Goal: Task Accomplishment & Management: Complete application form

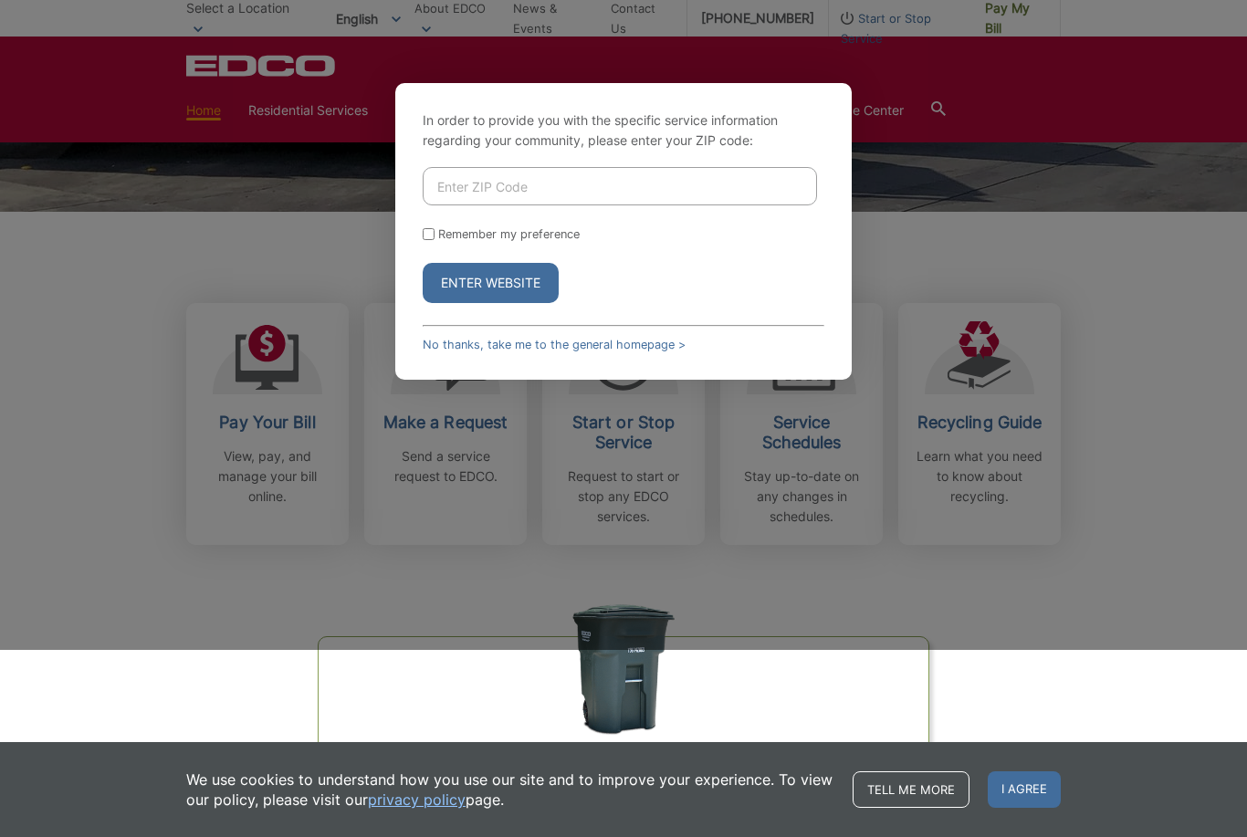
scroll to position [379, 0]
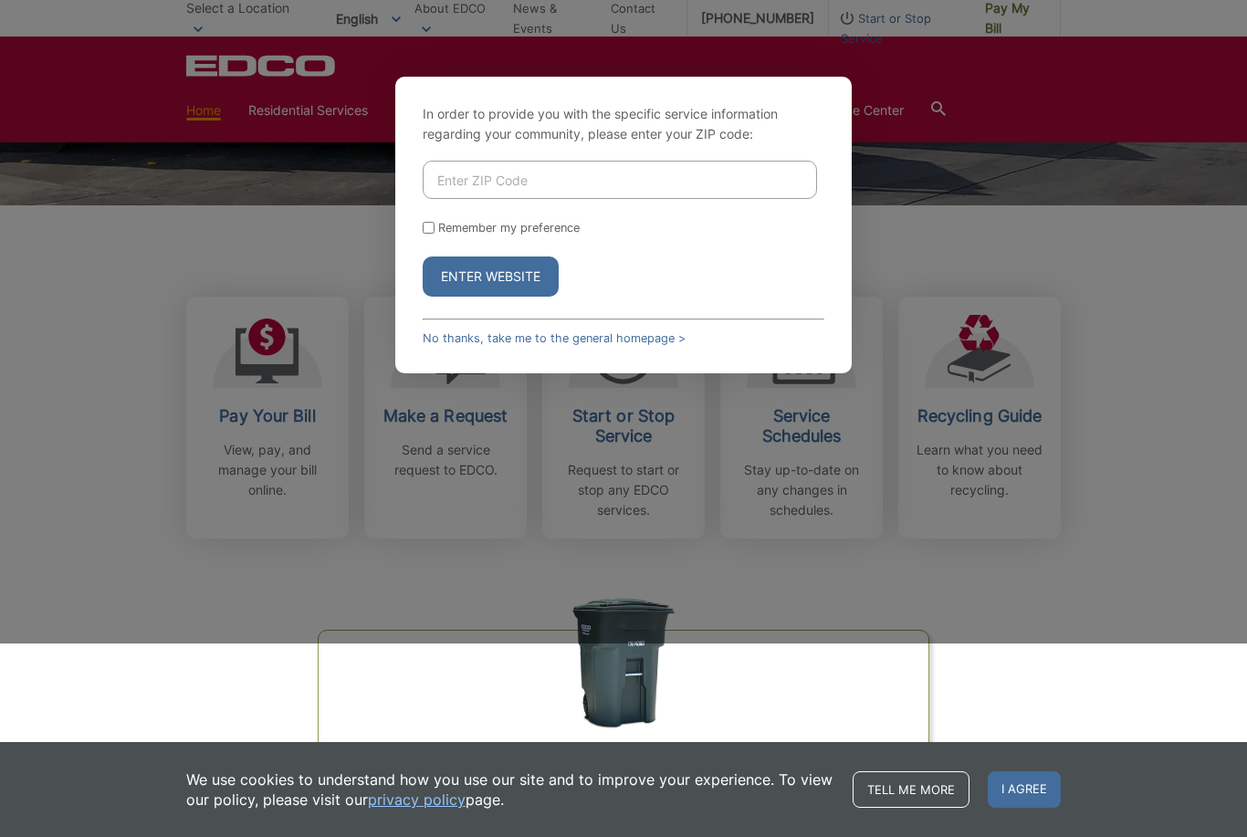
click at [672, 199] on input "Enter ZIP Code" at bounding box center [620, 180] width 394 height 38
type input "92101"
click at [429, 235] on input "Remember my preference" at bounding box center [429, 229] width 12 height 12
checkbox input "true"
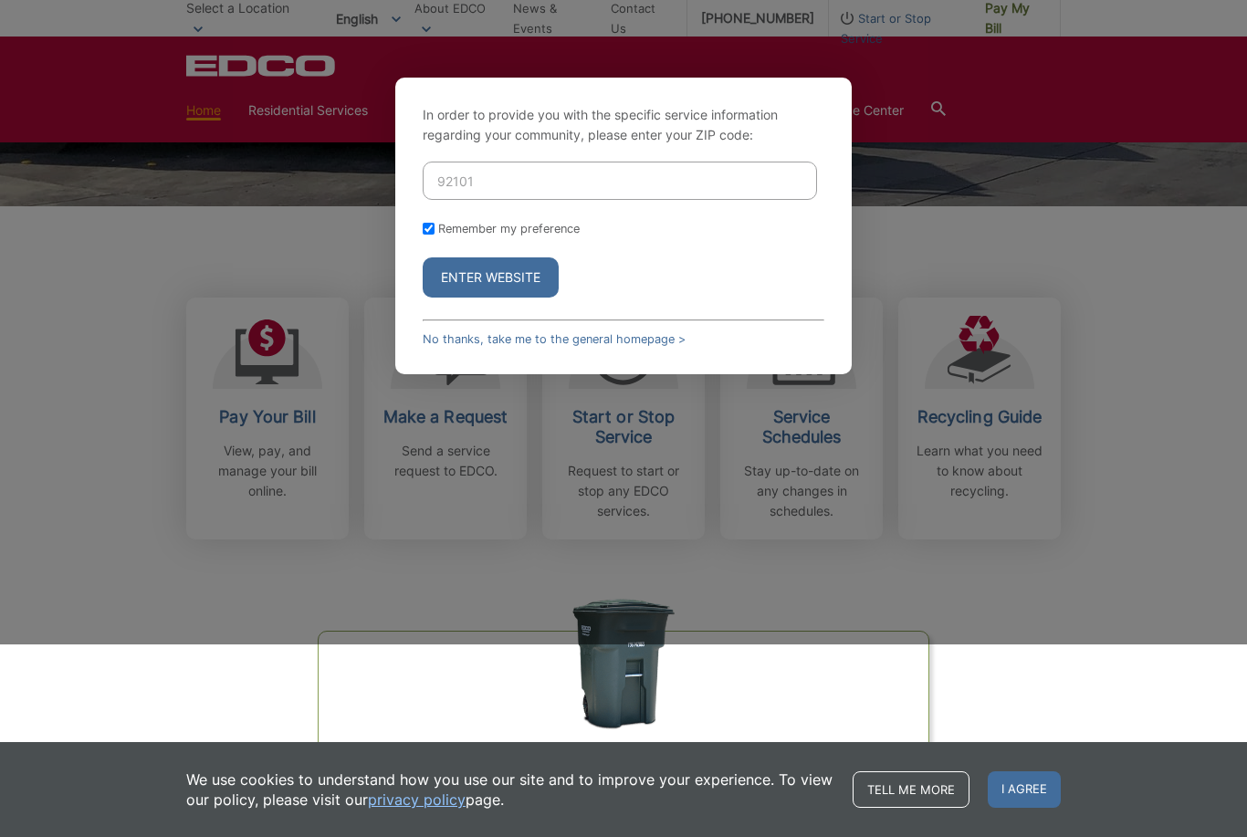
scroll to position [379, 0]
click at [522, 297] on button "Enter Website" at bounding box center [491, 276] width 136 height 40
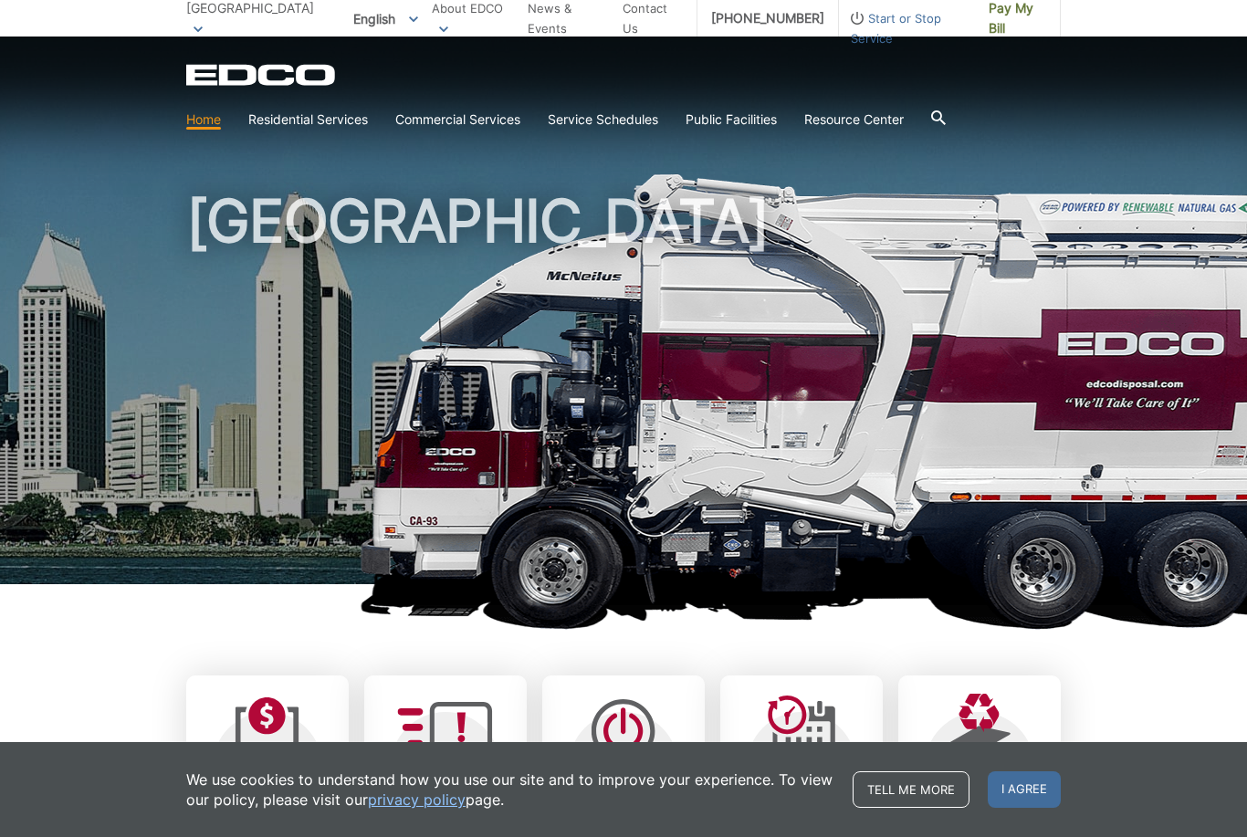
click at [1039, 801] on span "I agree" at bounding box center [1023, 789] width 73 height 37
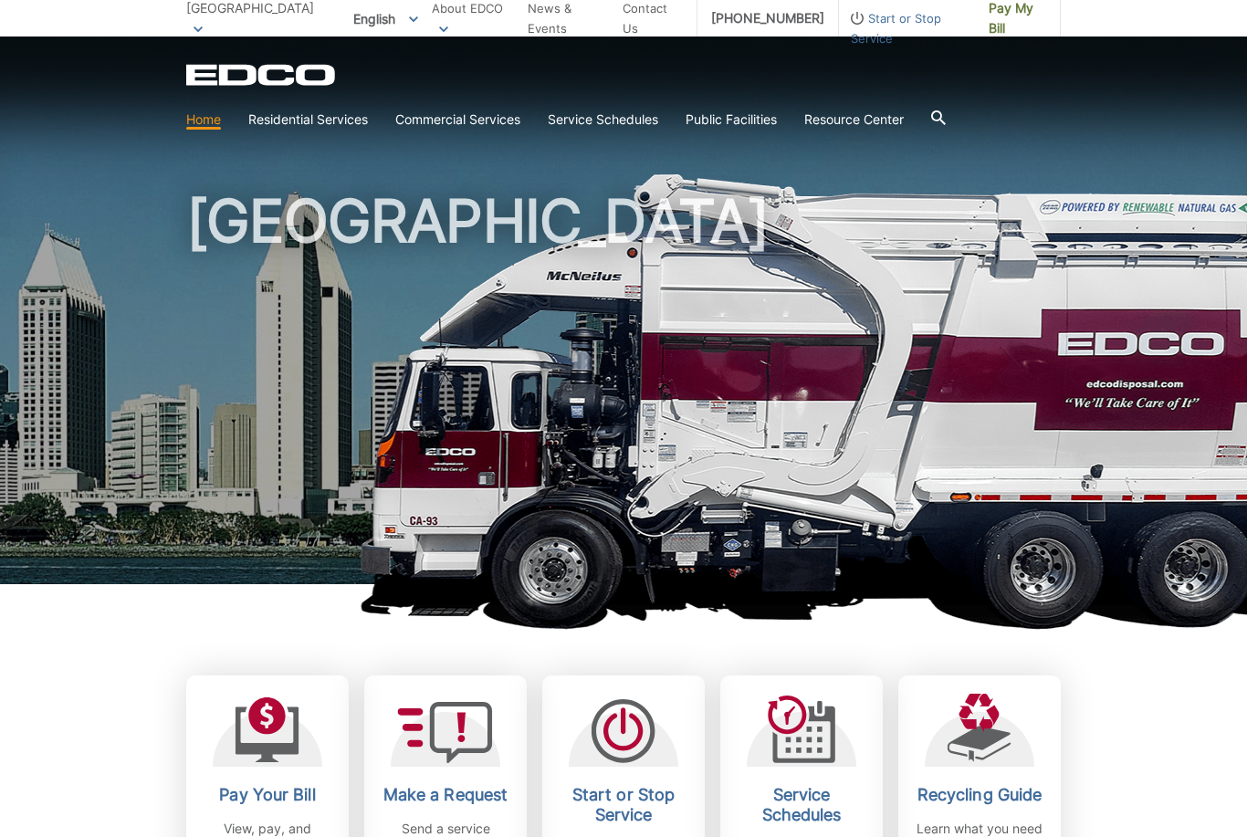
click at [1165, 547] on img at bounding box center [887, 401] width 1054 height 456
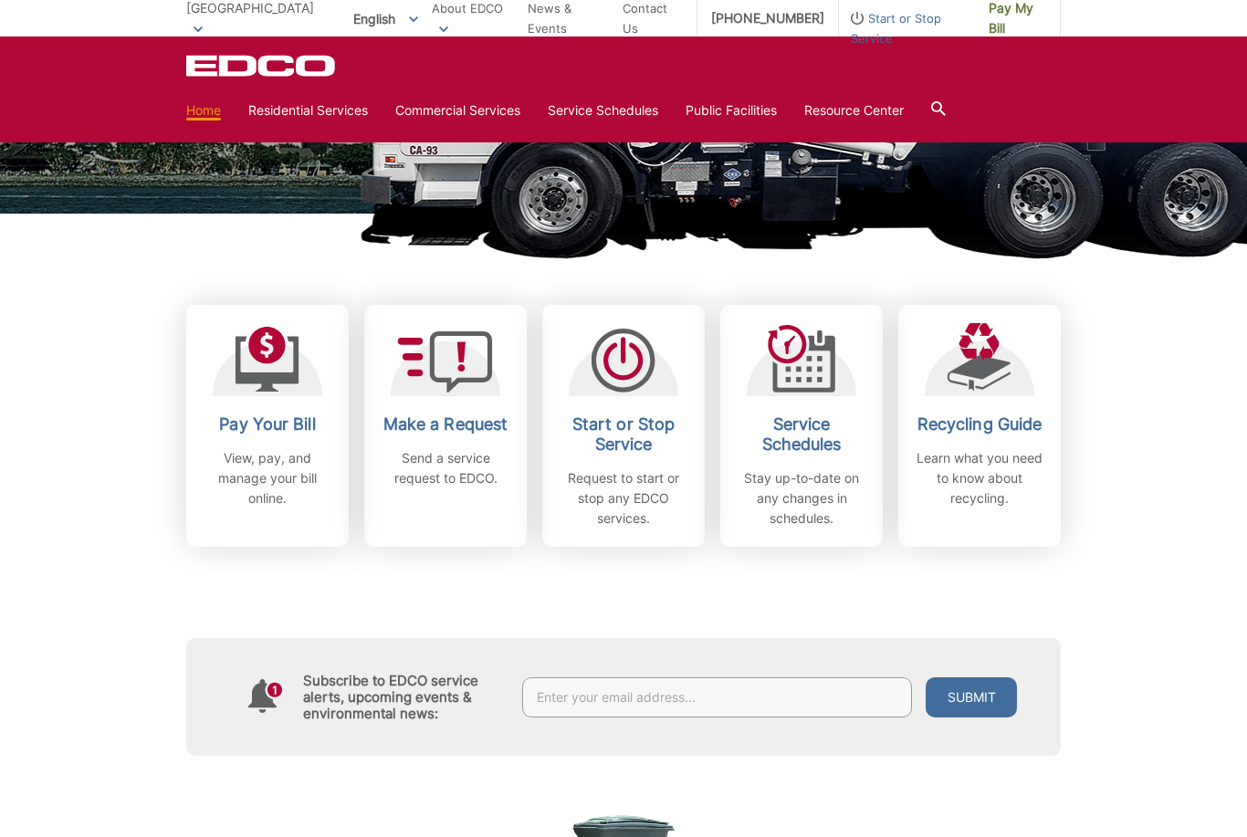
scroll to position [374, 0]
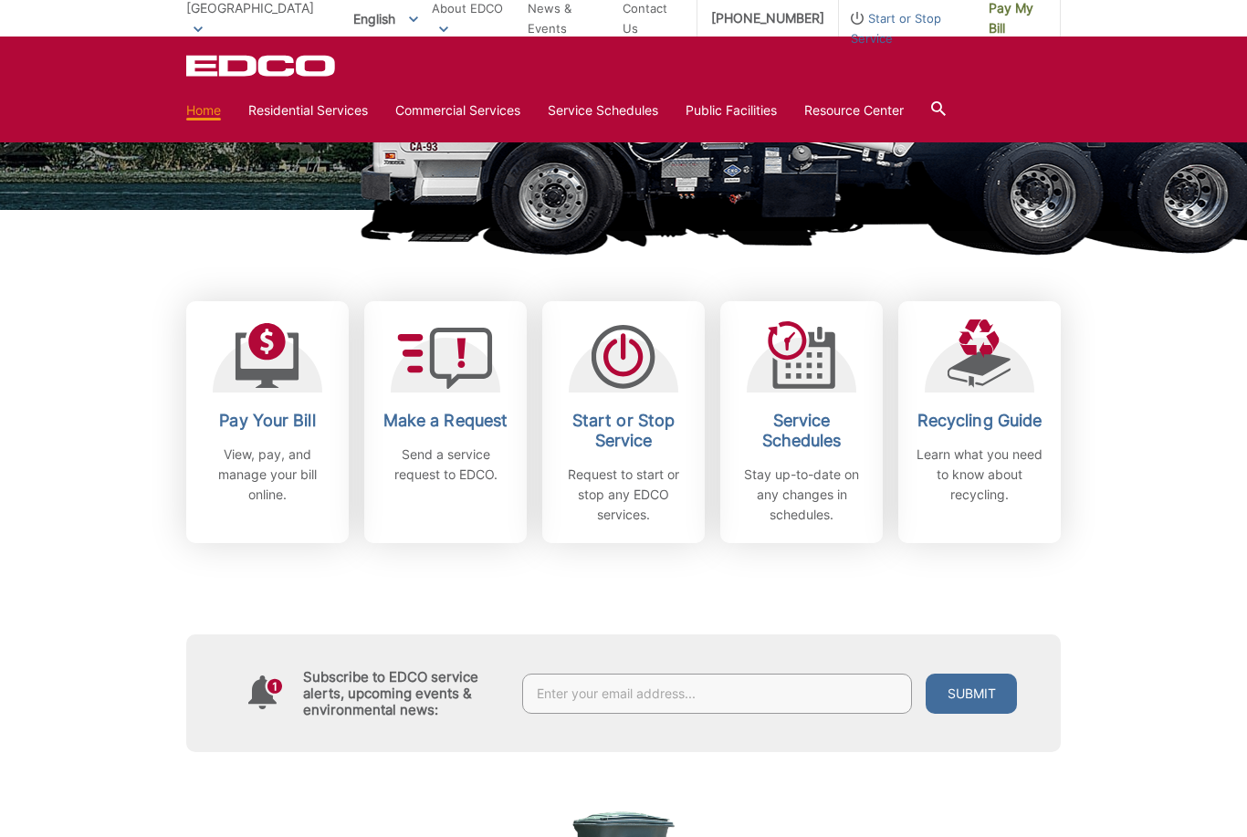
click at [624, 494] on p "Request to start or stop any EDCO services." at bounding box center [623, 495] width 135 height 60
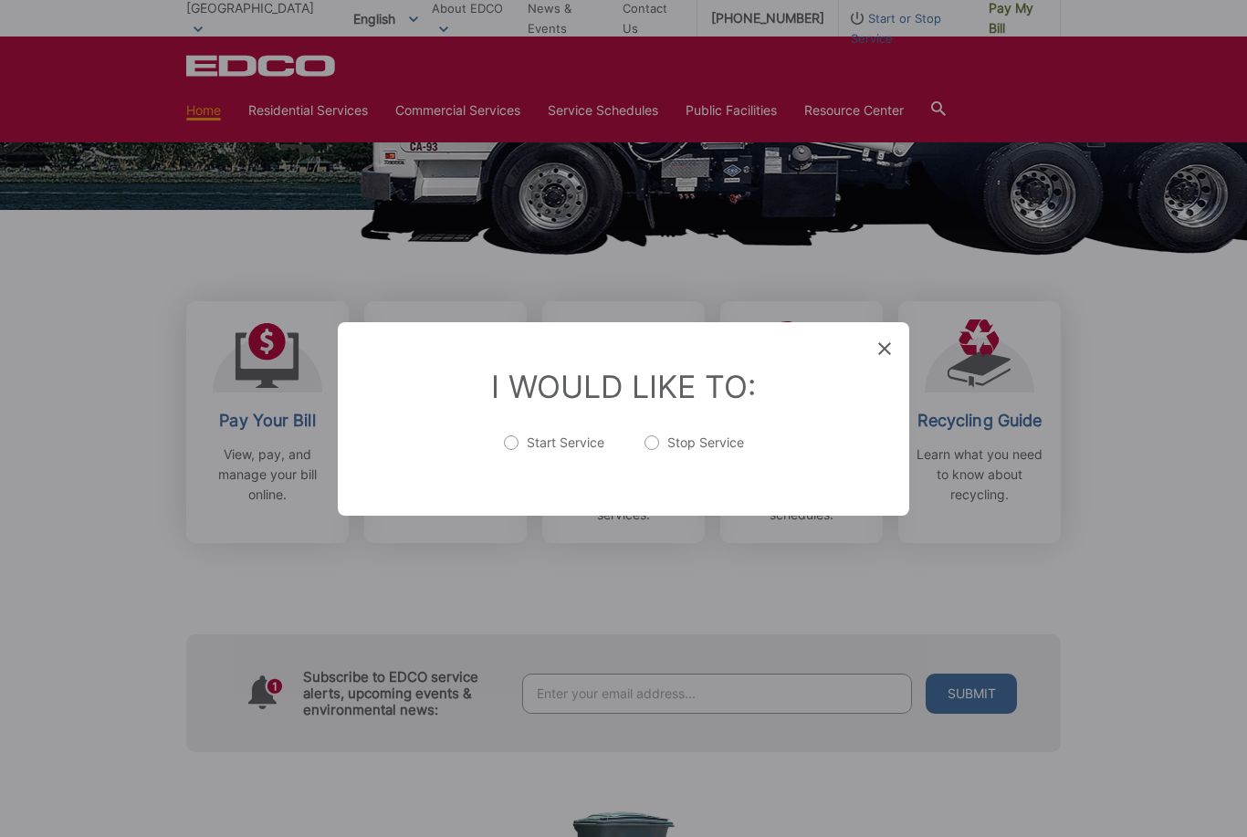
click at [506, 470] on label "Start Service" at bounding box center [554, 452] width 100 height 37
radio input "true"
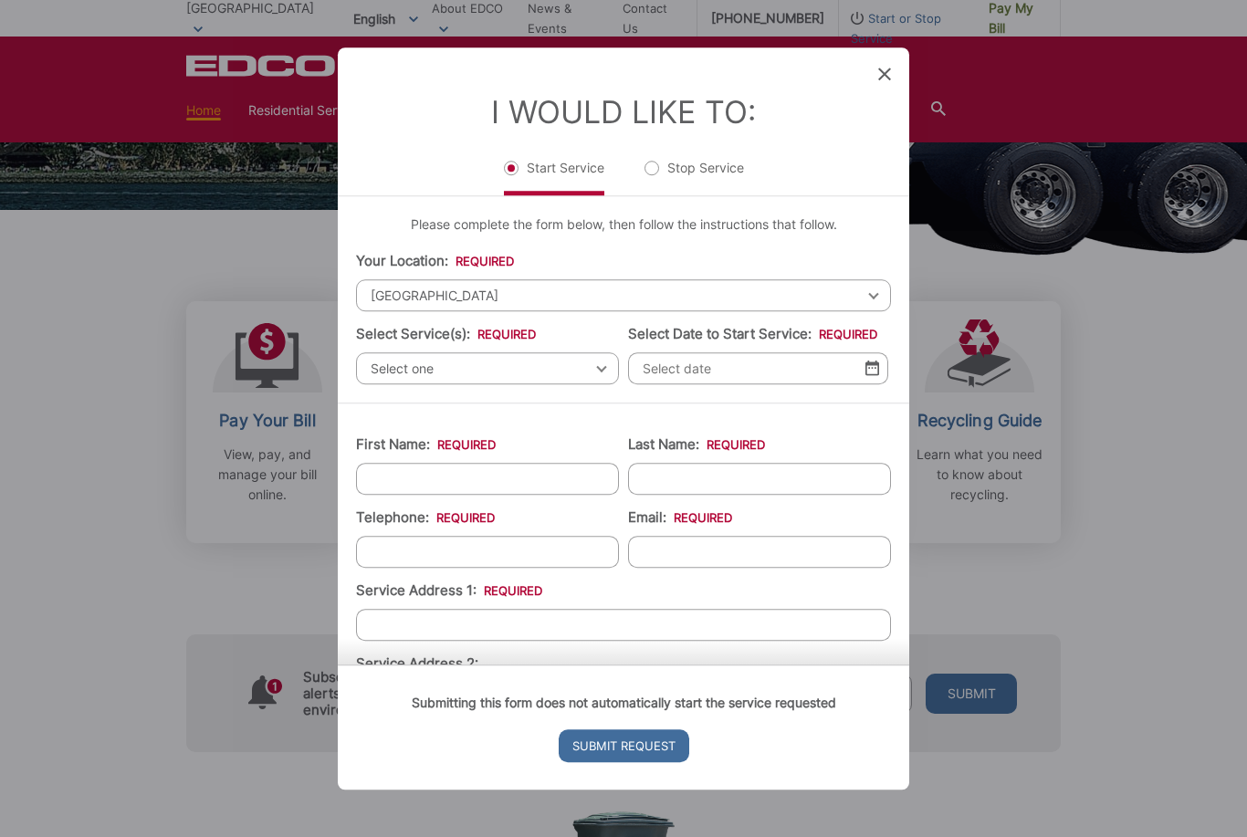
click at [605, 311] on span "[GEOGRAPHIC_DATA]" at bounding box center [623, 295] width 535 height 32
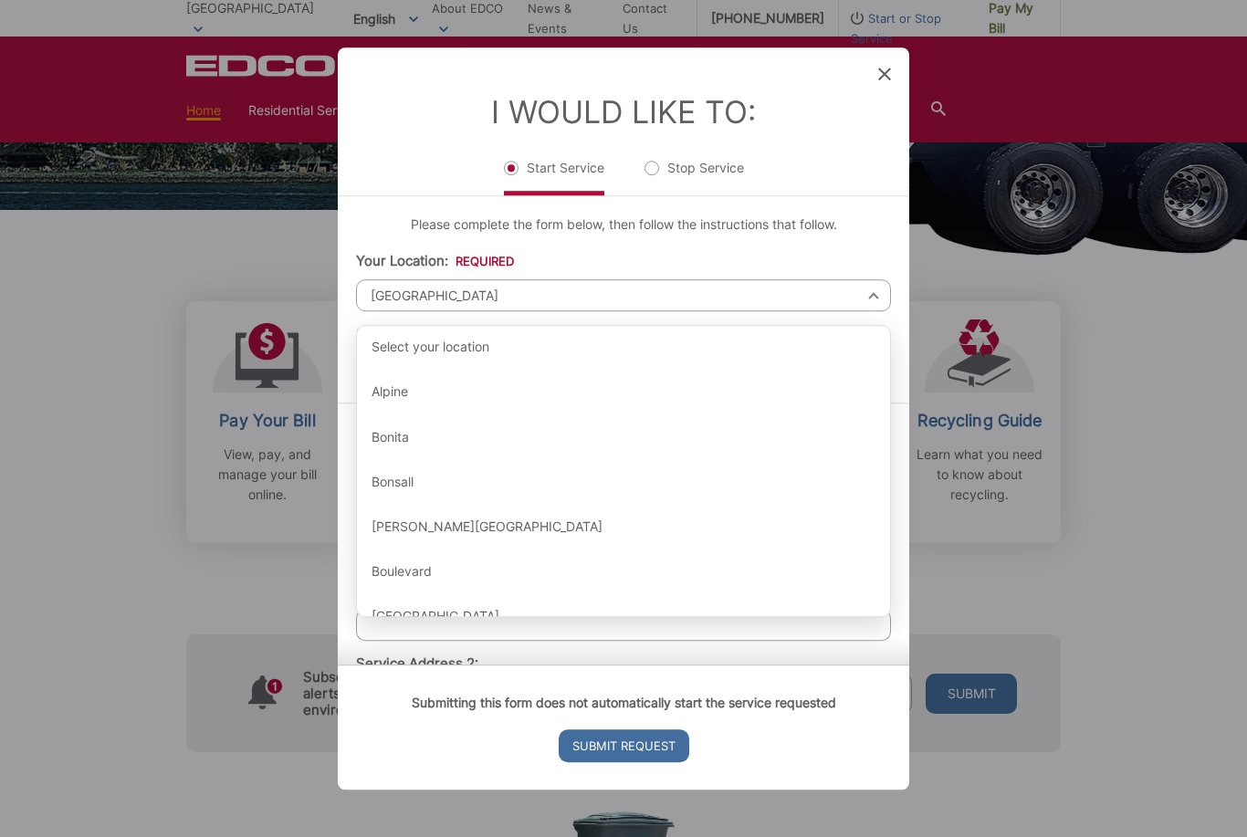
click at [178, 465] on div "Entry Status None In Progress Completed None None In Progress Completed I Would…" at bounding box center [623, 418] width 1247 height 837
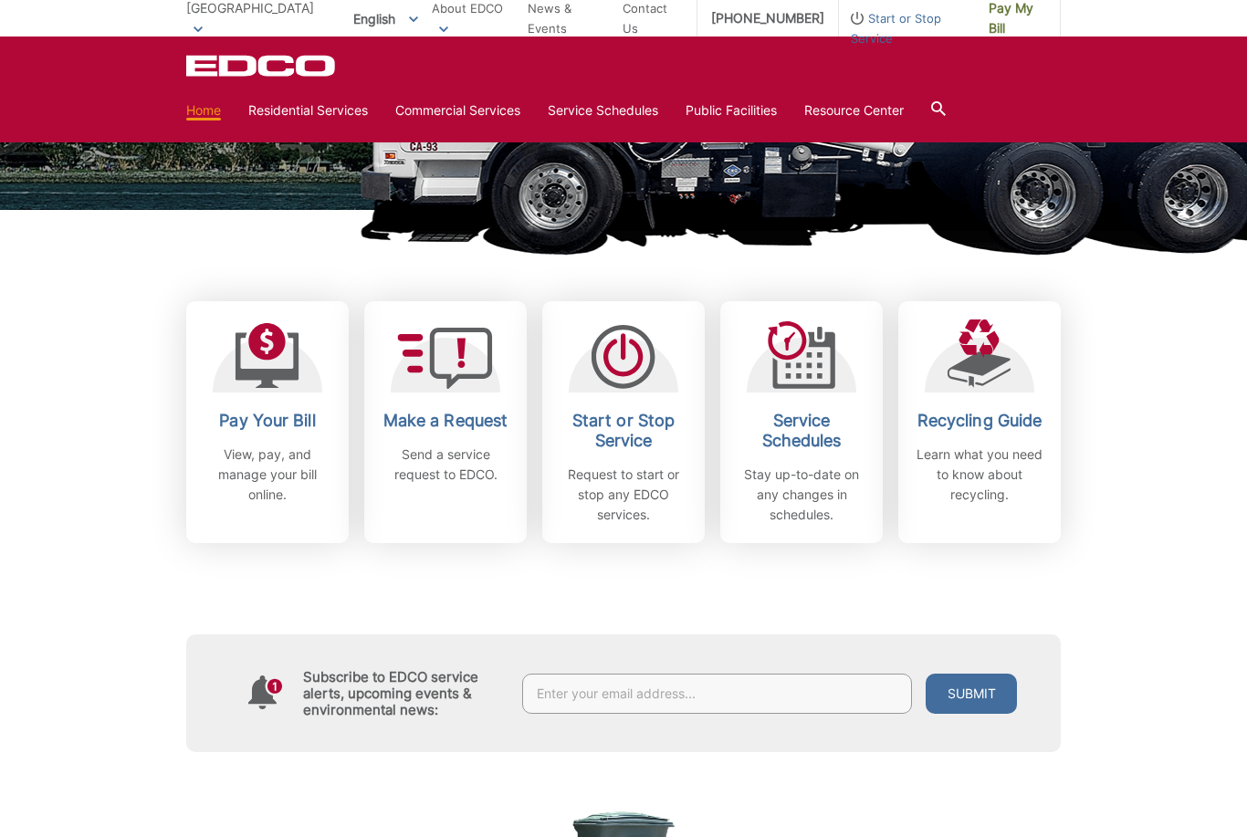
click at [637, 498] on p "Request to start or stop any EDCO services." at bounding box center [623, 495] width 135 height 60
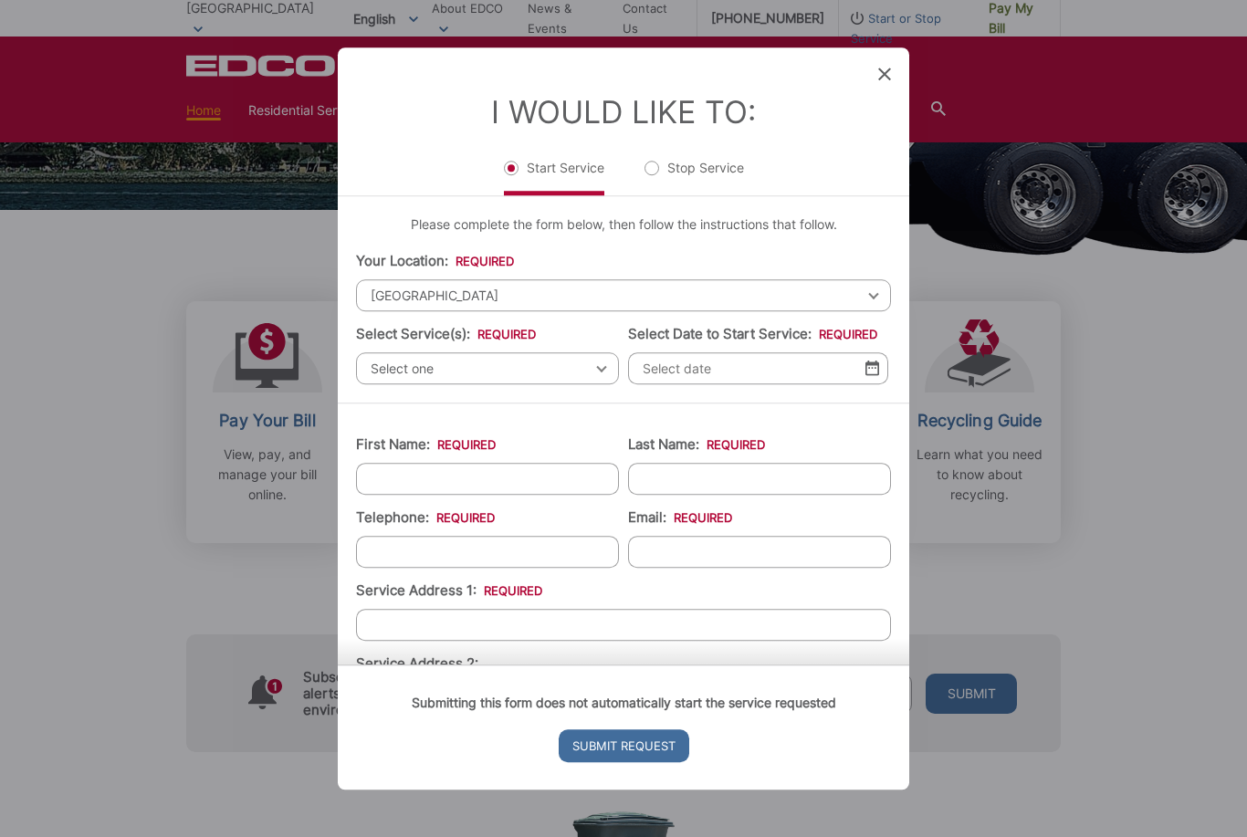
click at [616, 384] on span "Select one" at bounding box center [487, 368] width 263 height 32
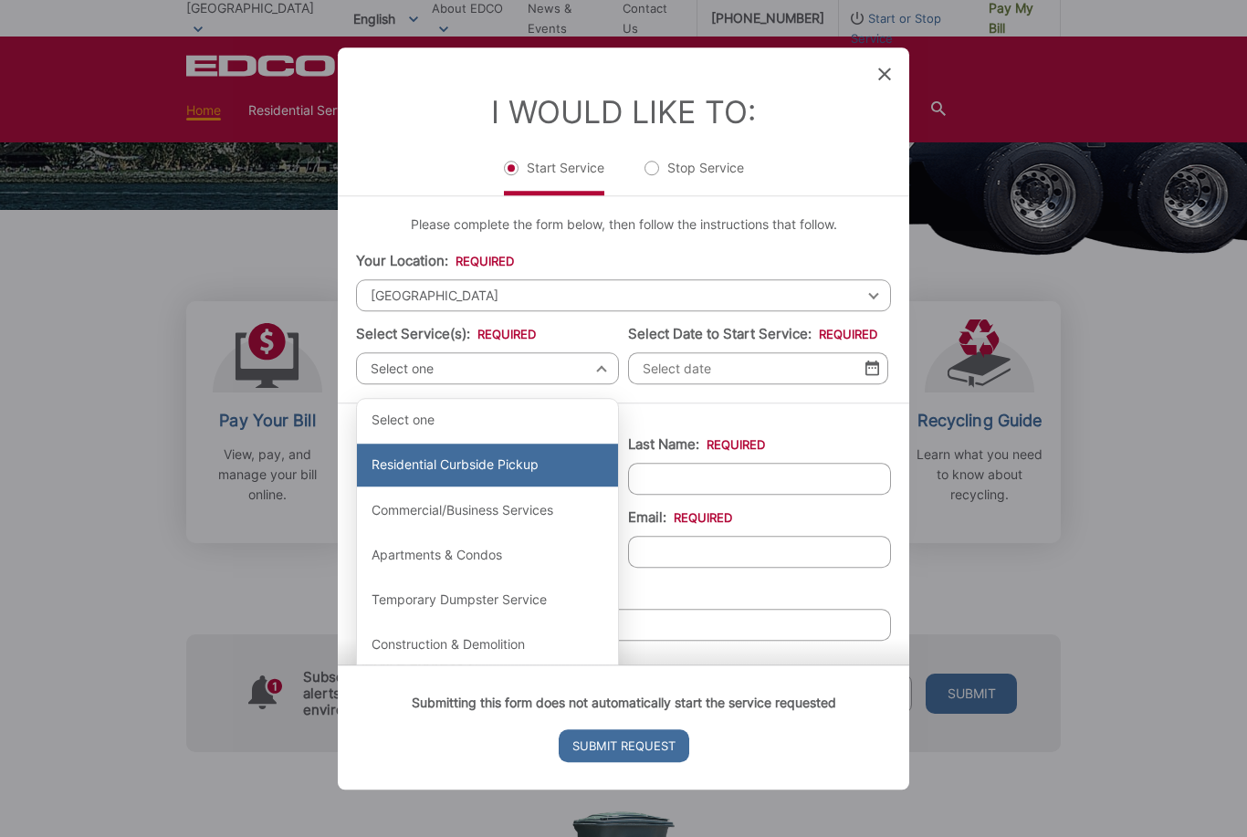
click at [517, 487] on div "Residential Curbside Pickup" at bounding box center [487, 466] width 261 height 44
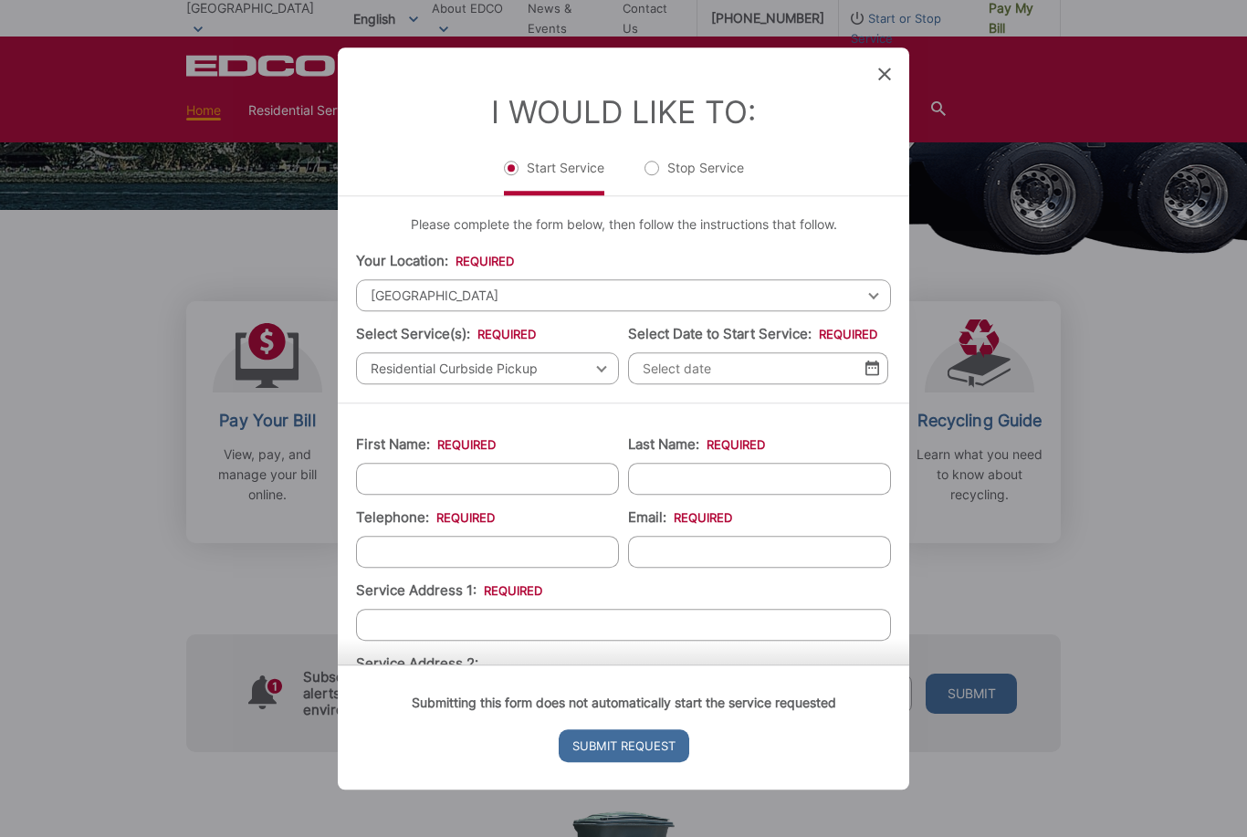
click at [873, 376] on img at bounding box center [872, 369] width 14 height 16
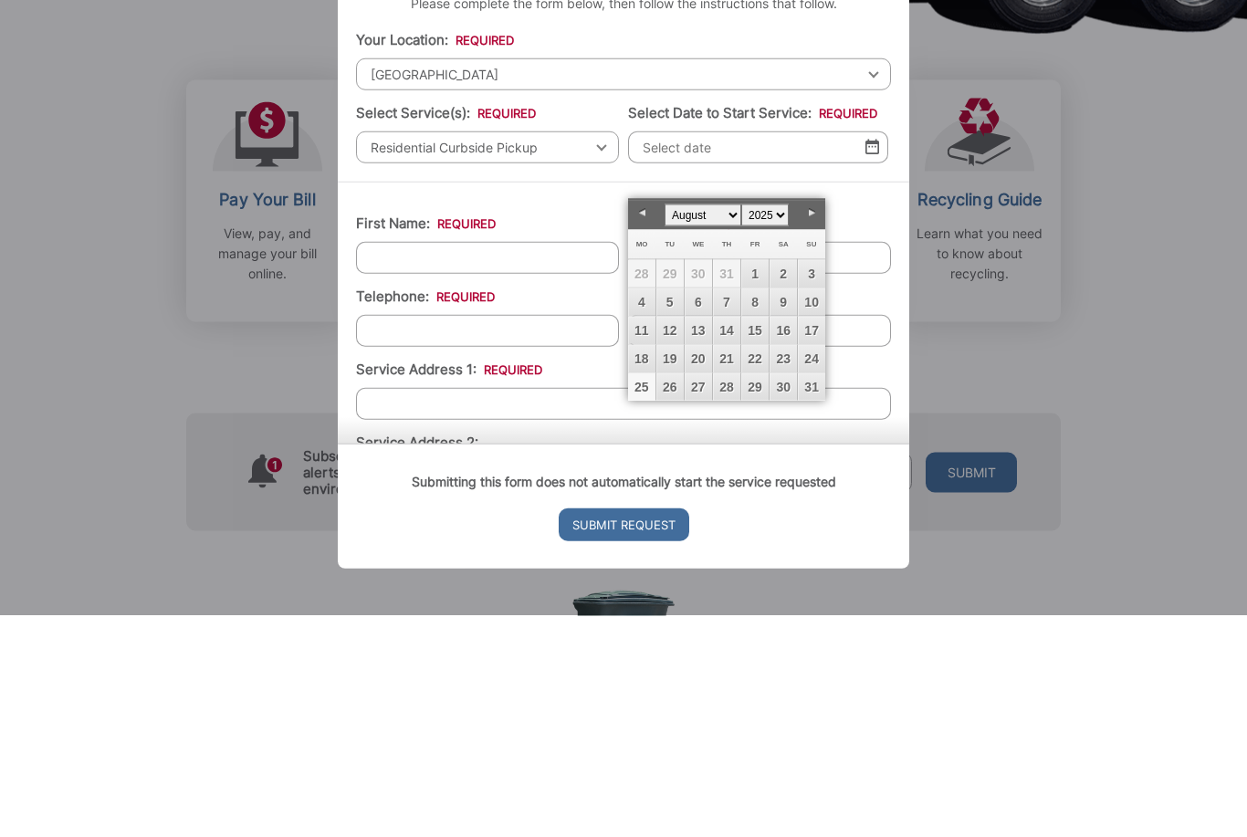
click at [812, 421] on link "Next" at bounding box center [811, 434] width 27 height 27
click at [645, 509] on link "8" at bounding box center [641, 522] width 27 height 27
type input "09/08/2025"
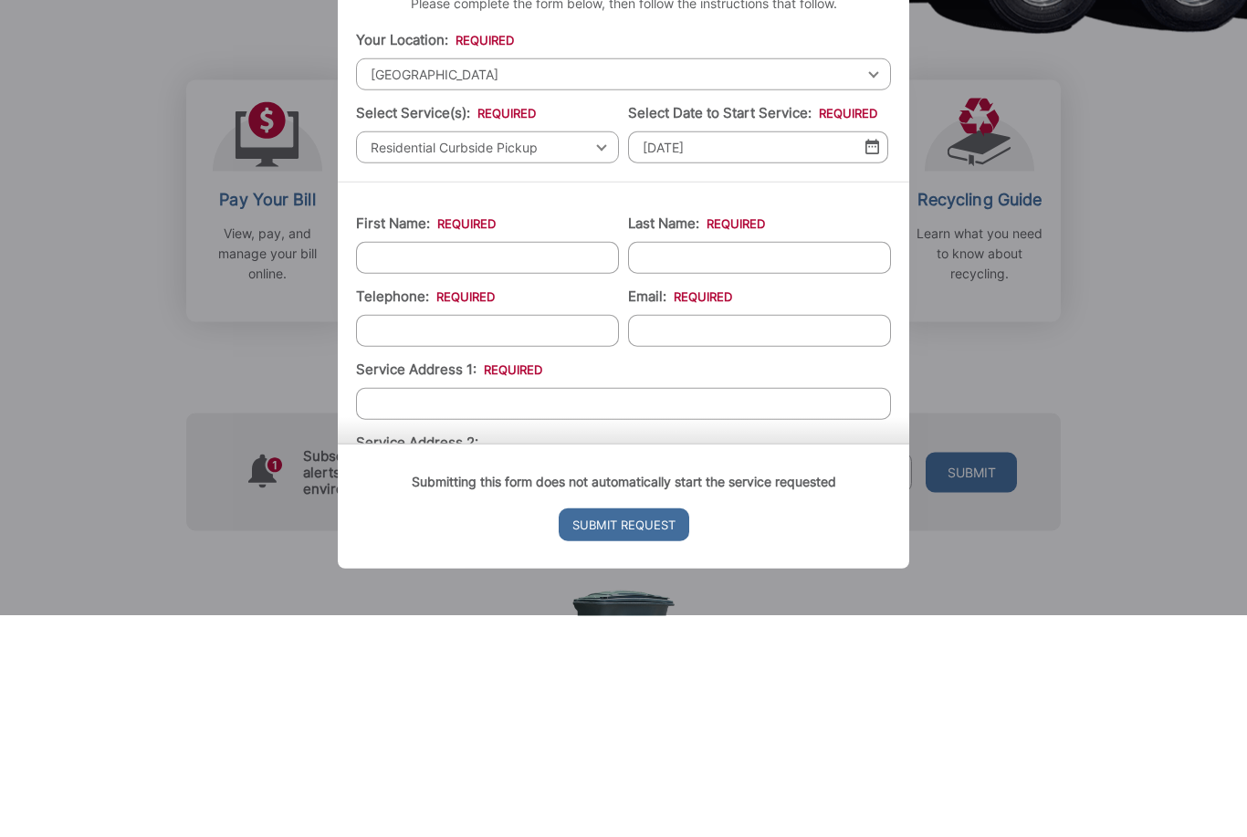
click at [527, 463] on input "First Name: *" at bounding box center [487, 479] width 263 height 32
type input "Edye"
click at [748, 463] on input "Last Name: *" at bounding box center [759, 479] width 263 height 32
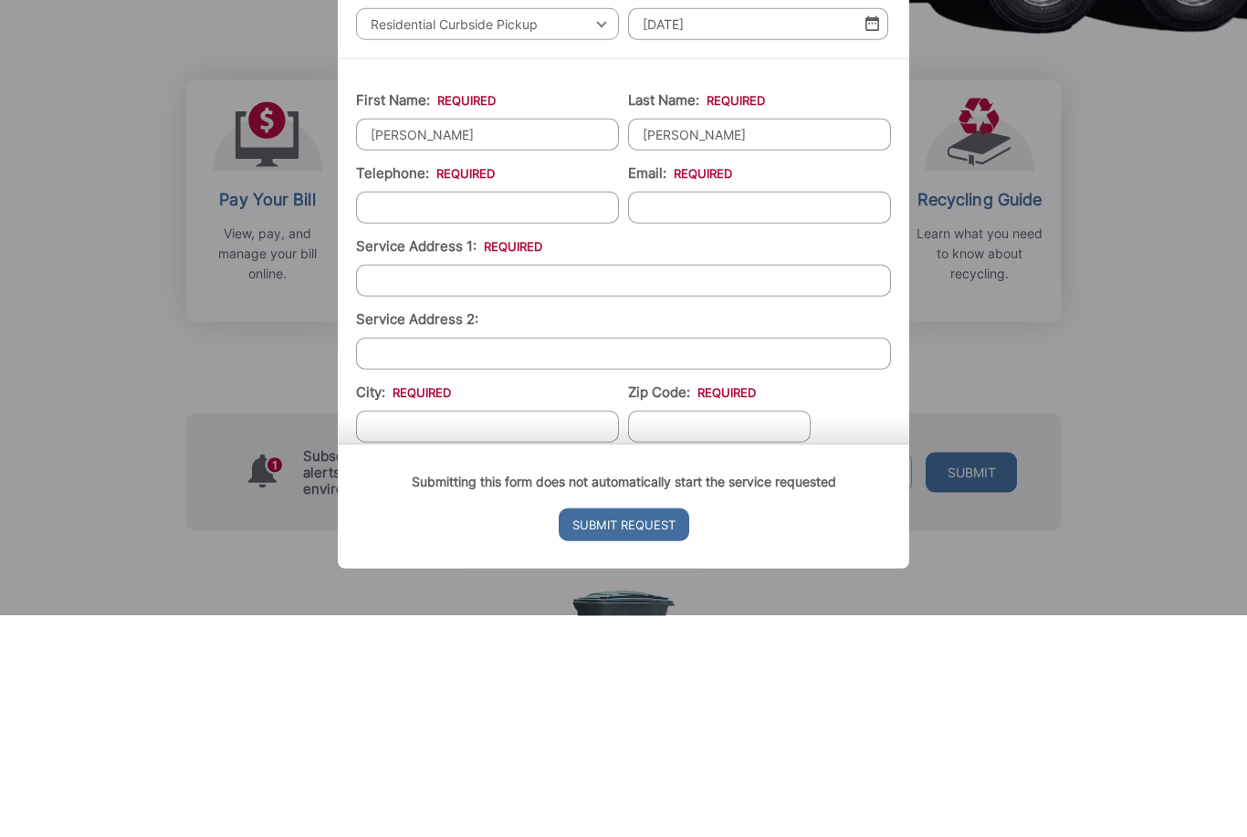
scroll to position [135, 0]
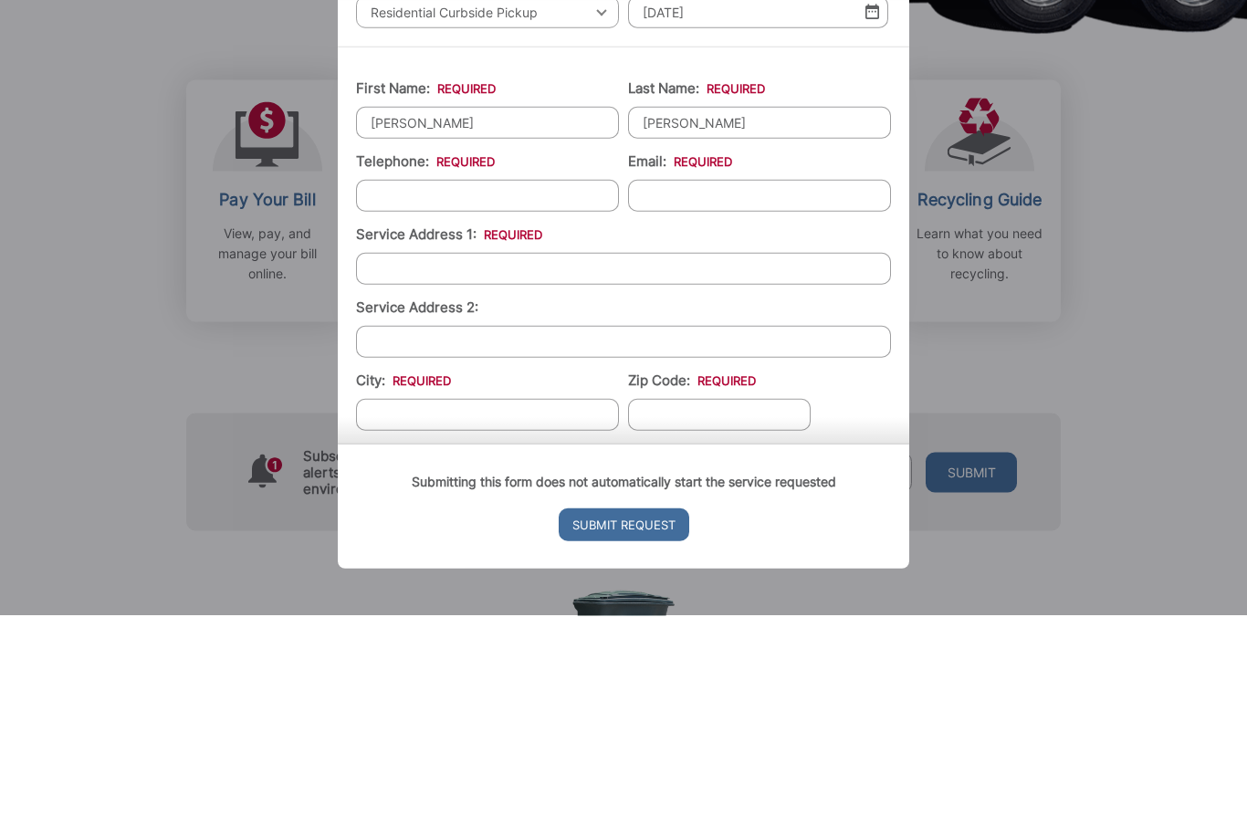
type input "Benedict"
click at [528, 401] on input "Telephone: *" at bounding box center [487, 417] width 263 height 32
type input "(___) ___-____"
type input "(619) 980-5415"
type input "edye320@gmail.com"
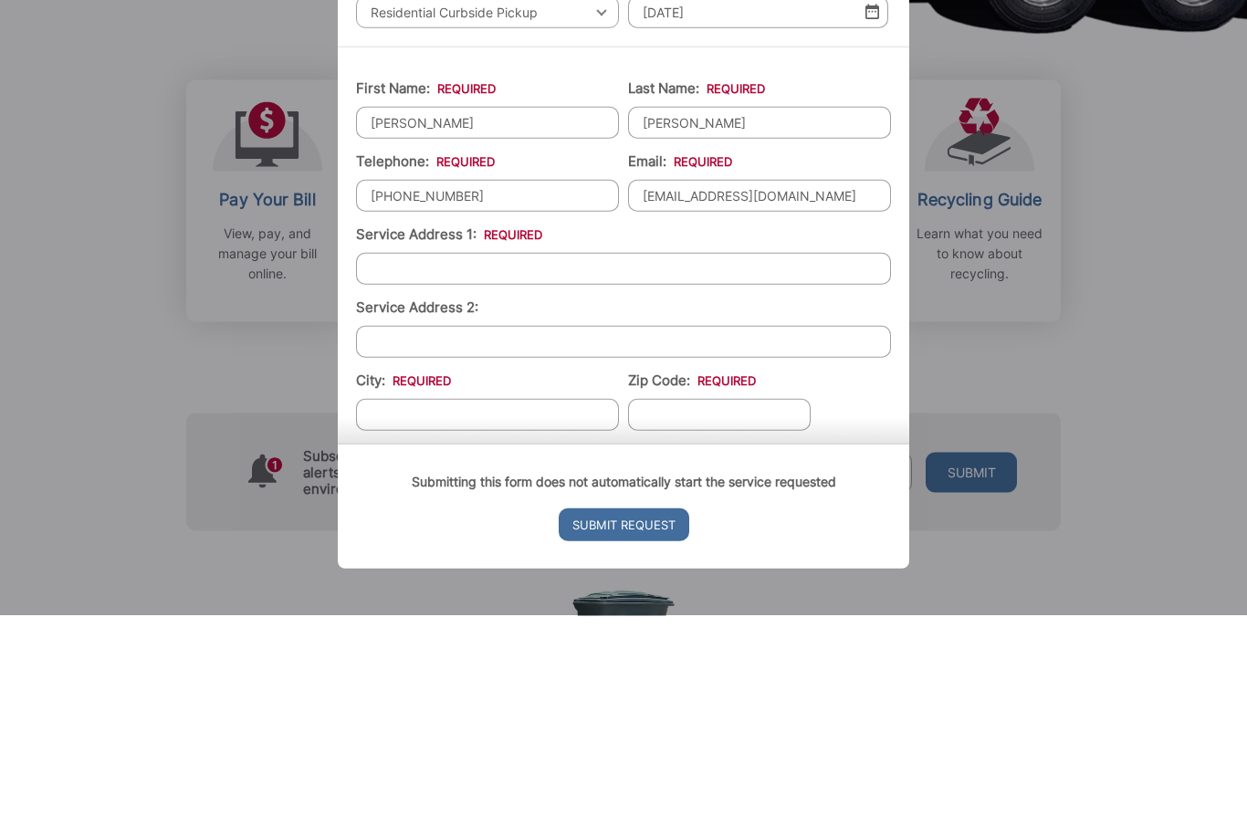
type input "2164 6th Ave"
type input "[GEOGRAPHIC_DATA]"
type input "91901"
type input "2164 6th Ave"
type input "[GEOGRAPHIC_DATA]"
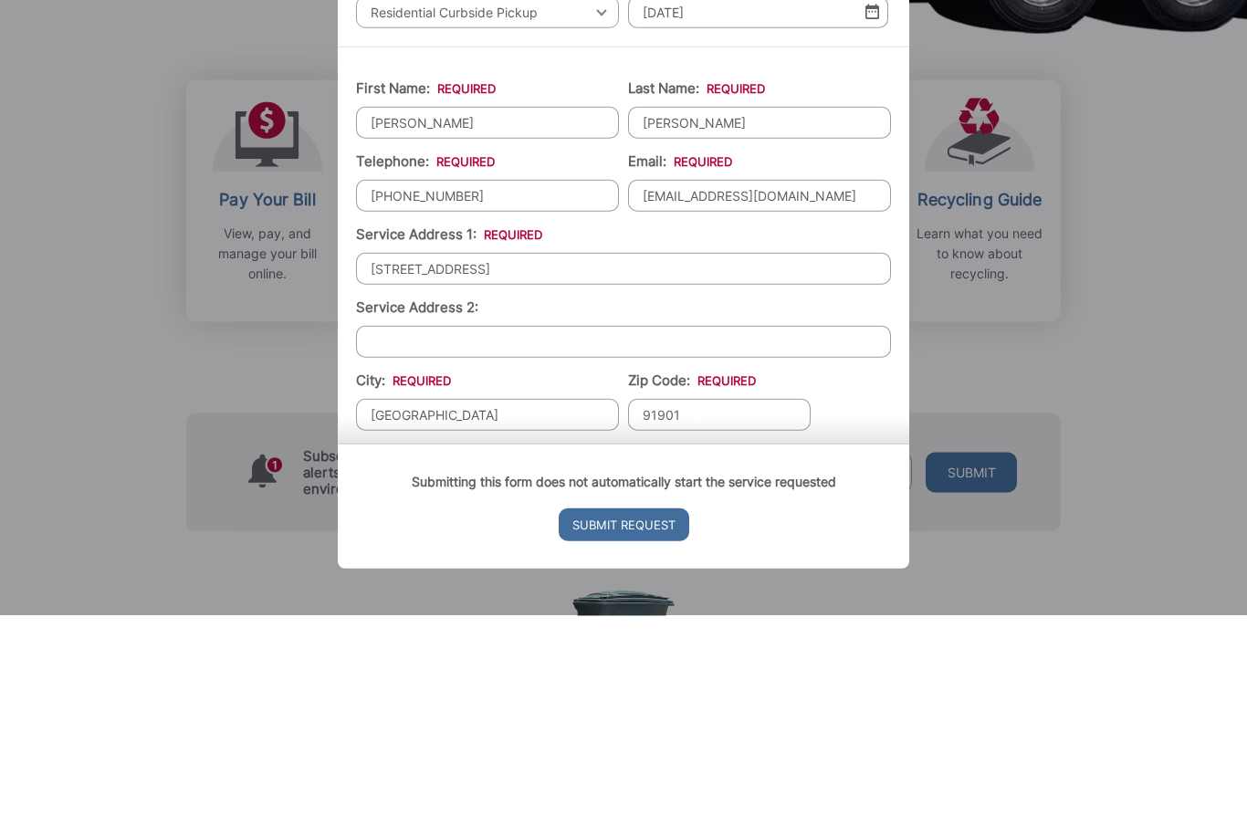
type input "91901"
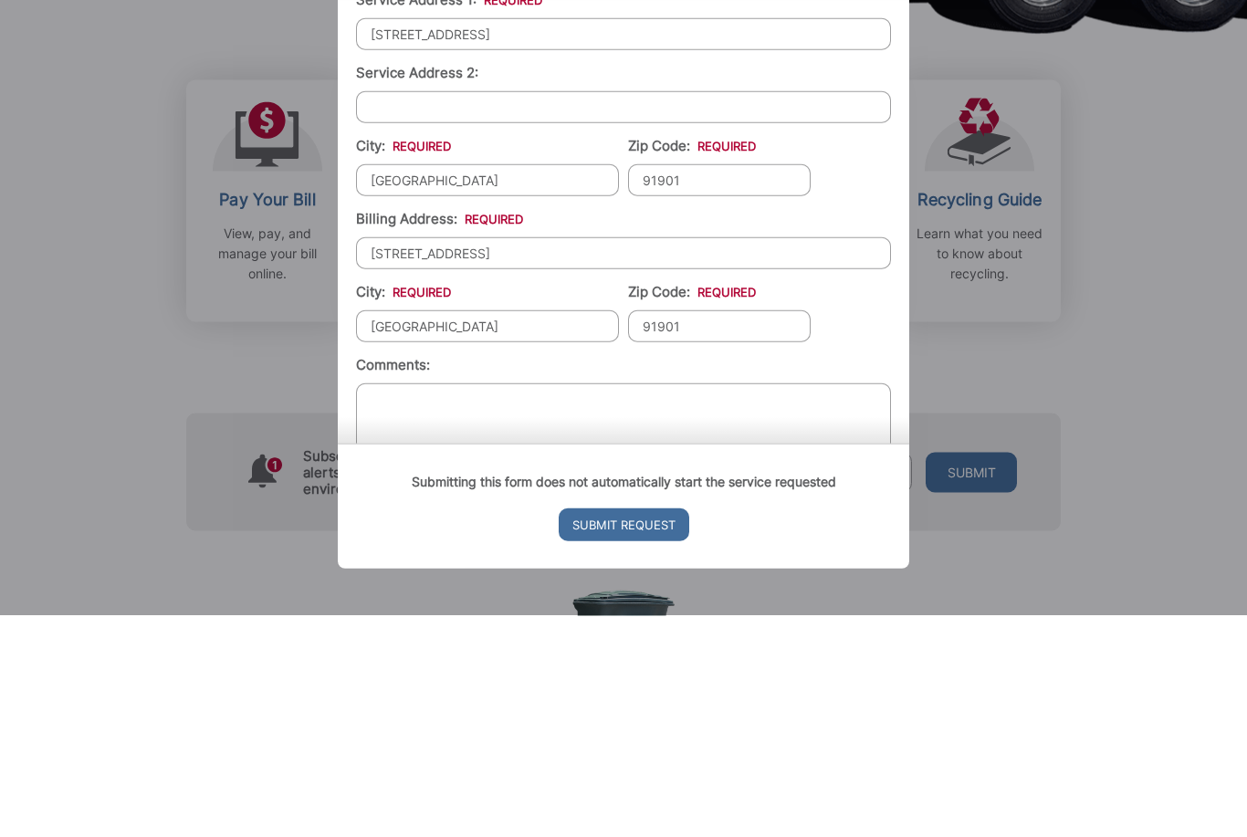
scroll to position [371, 0]
click at [703, 383] on input "91901" at bounding box center [719, 399] width 183 height 32
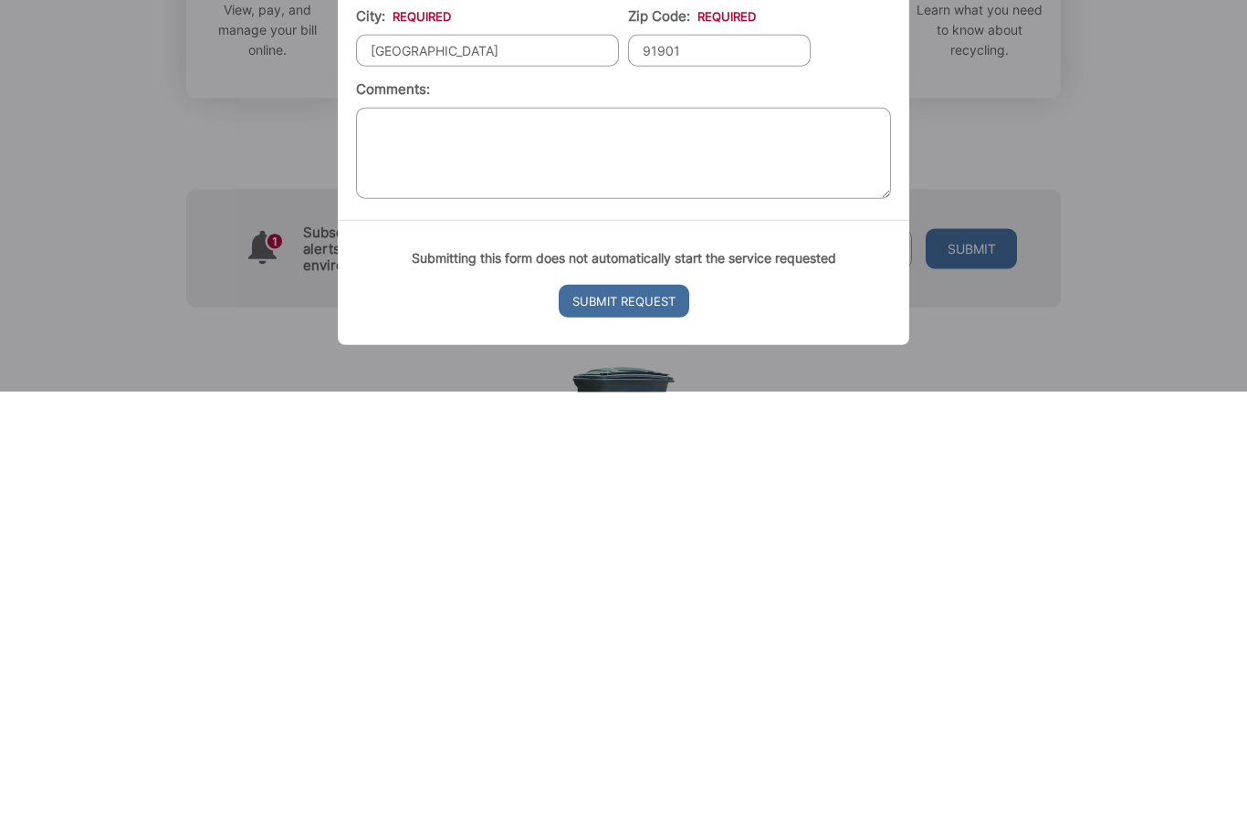
scroll to position [379, 0]
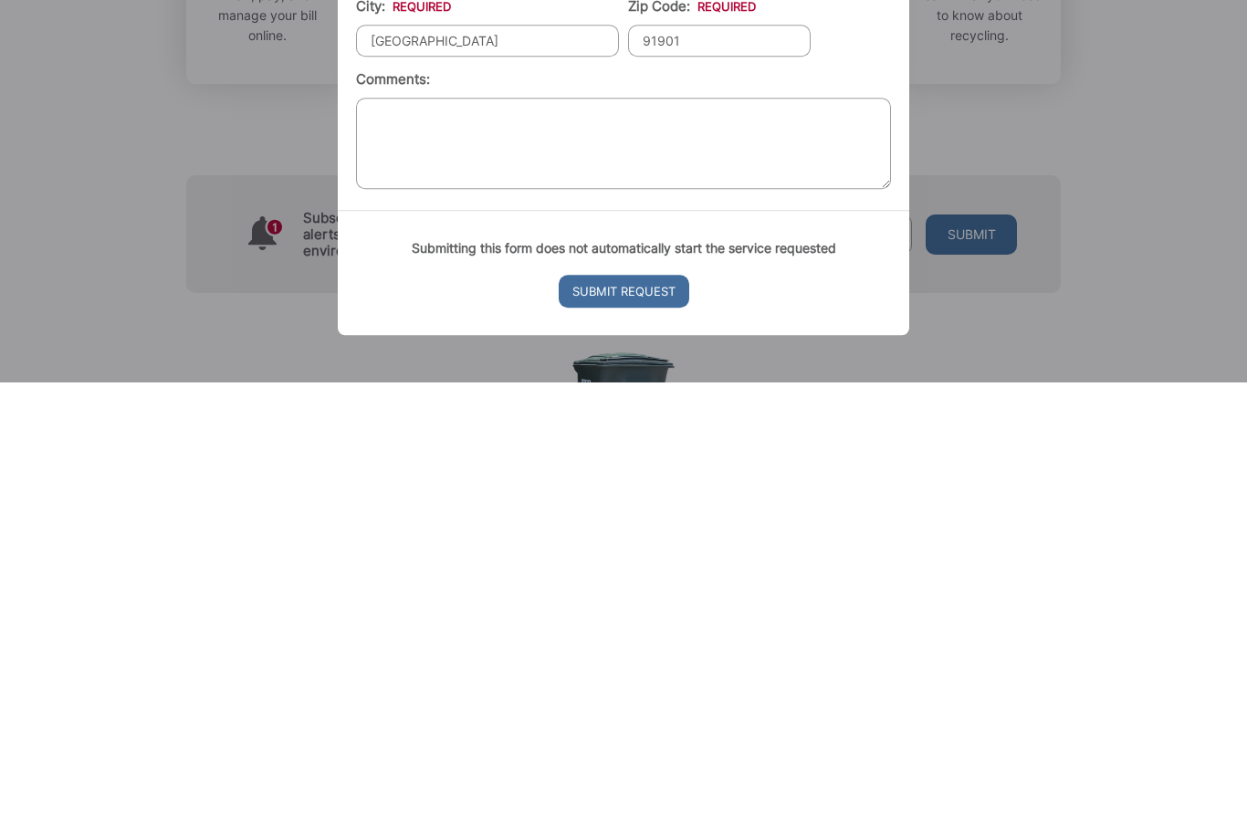
type input "92101"
click at [695, 479] on input "91901" at bounding box center [719, 495] width 183 height 32
type input "92101"
click at [634, 729] on input "Submit Request" at bounding box center [624, 745] width 131 height 33
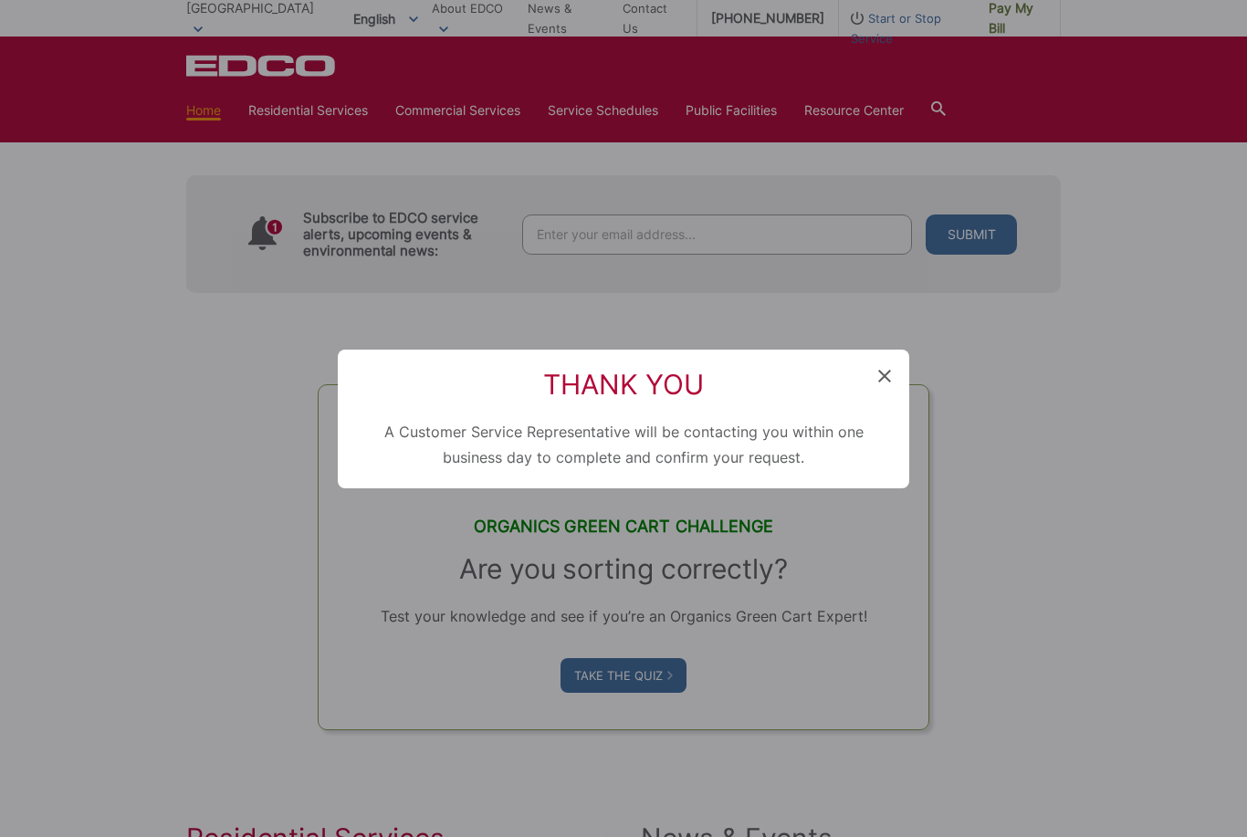
scroll to position [18, 7]
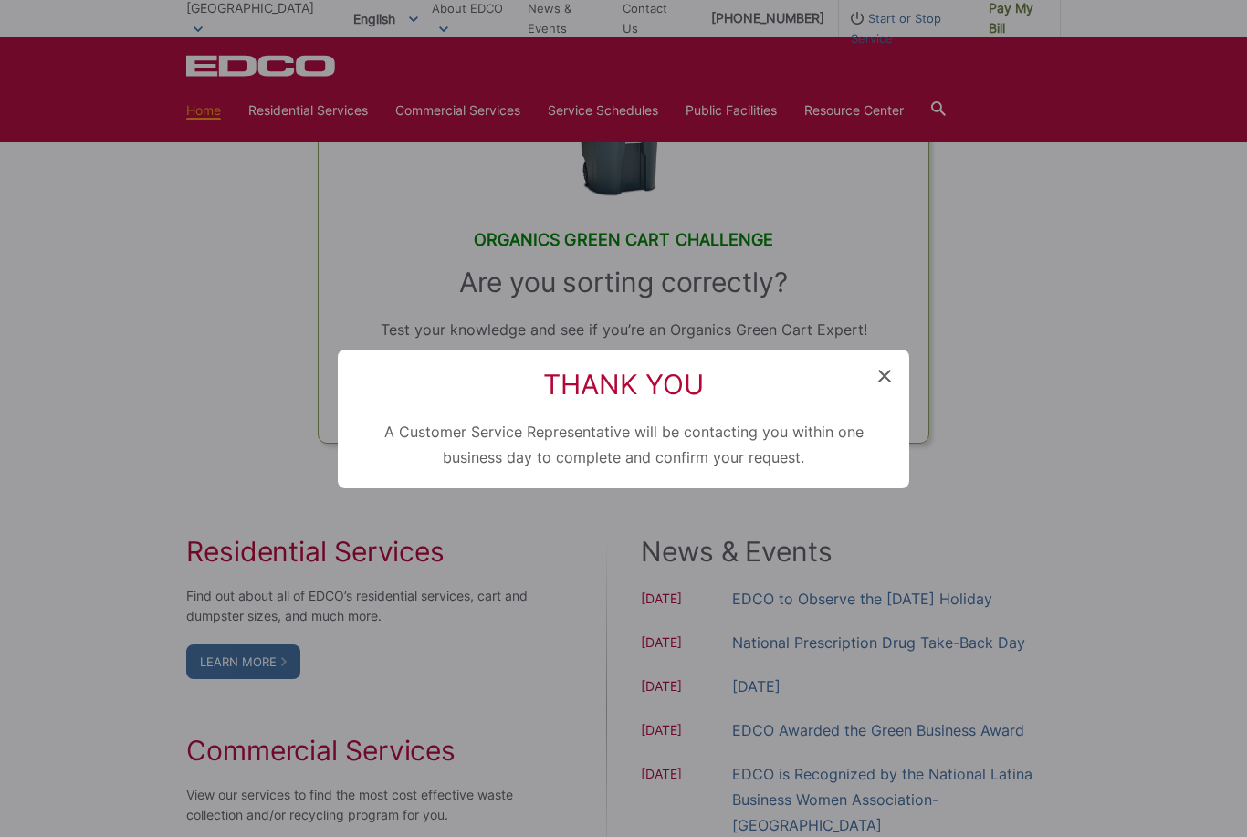
click at [1081, 569] on div "Thank You A Customer Service Representative will be contacting you within one b…" at bounding box center [623, 418] width 1247 height 837
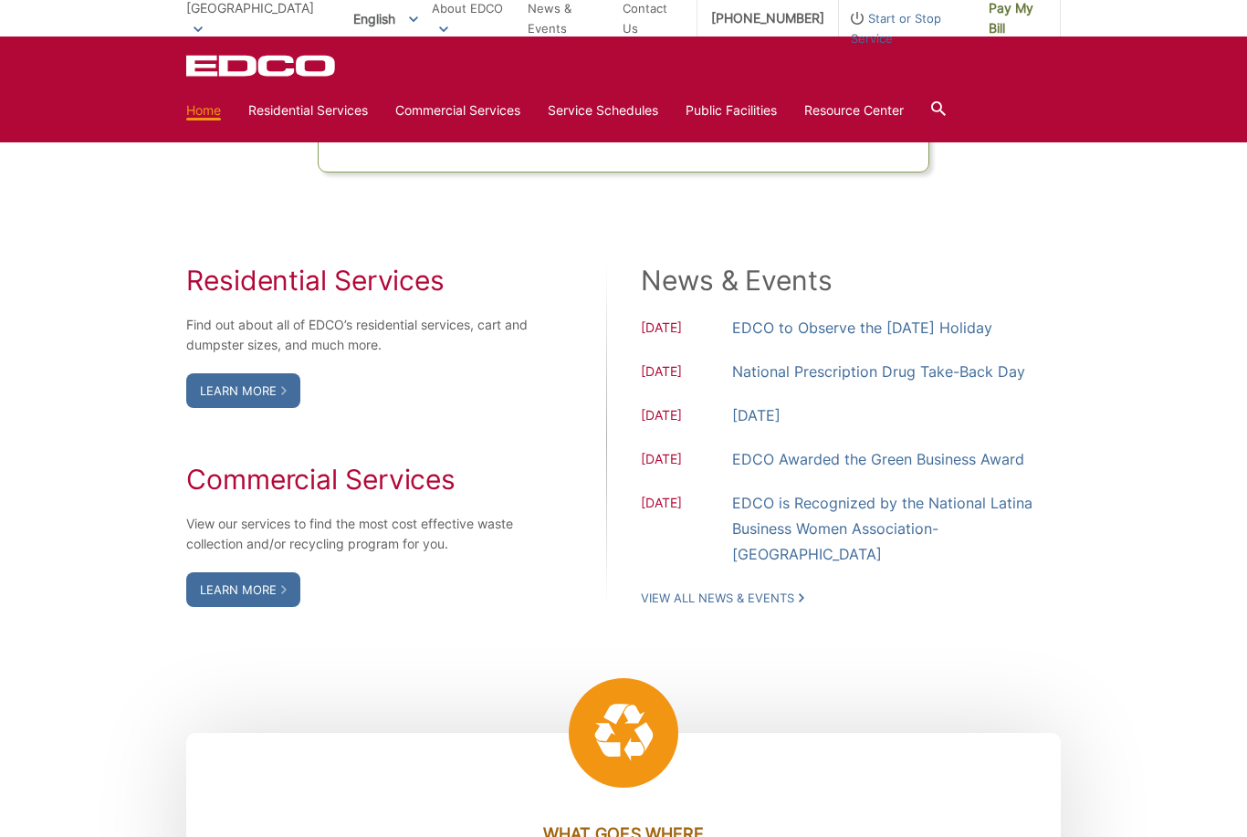
scroll to position [1392, 0]
click at [238, 407] on link "Learn More" at bounding box center [243, 389] width 114 height 35
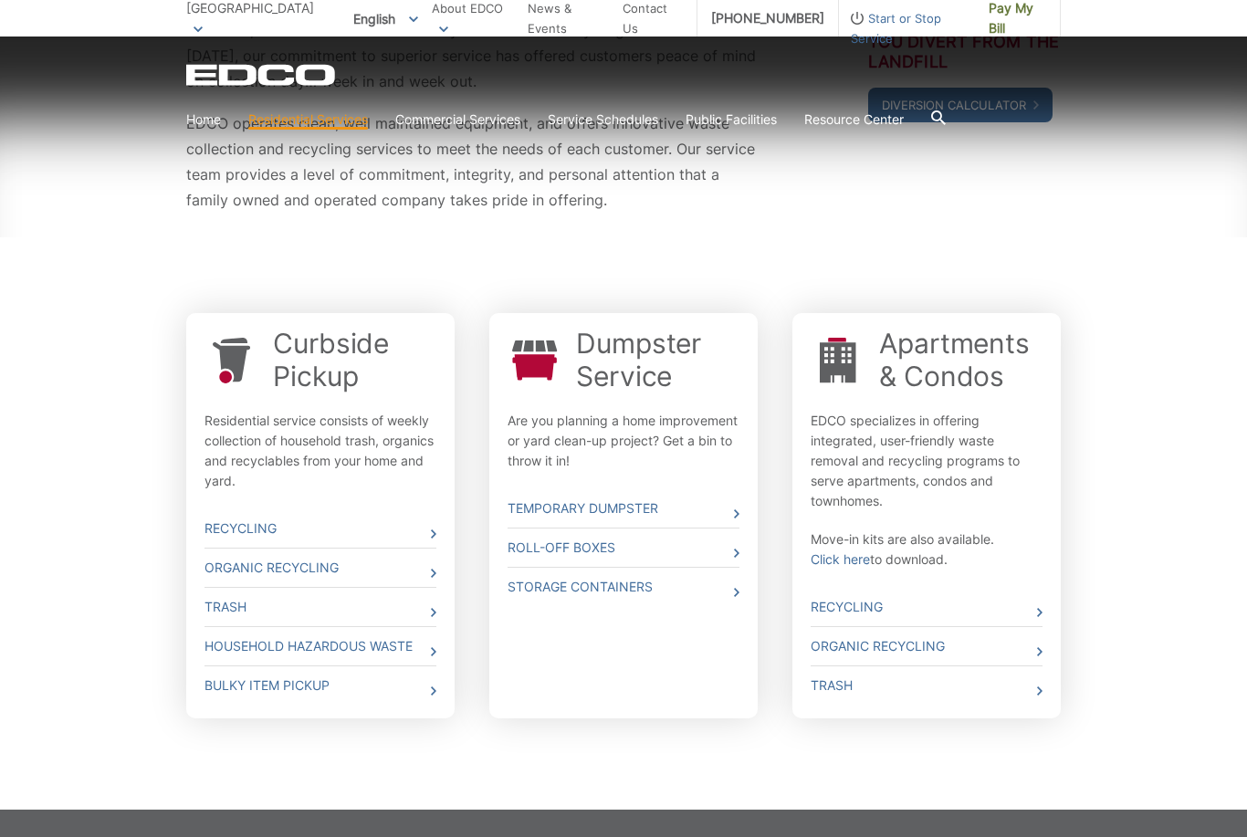
scroll to position [426, 0]
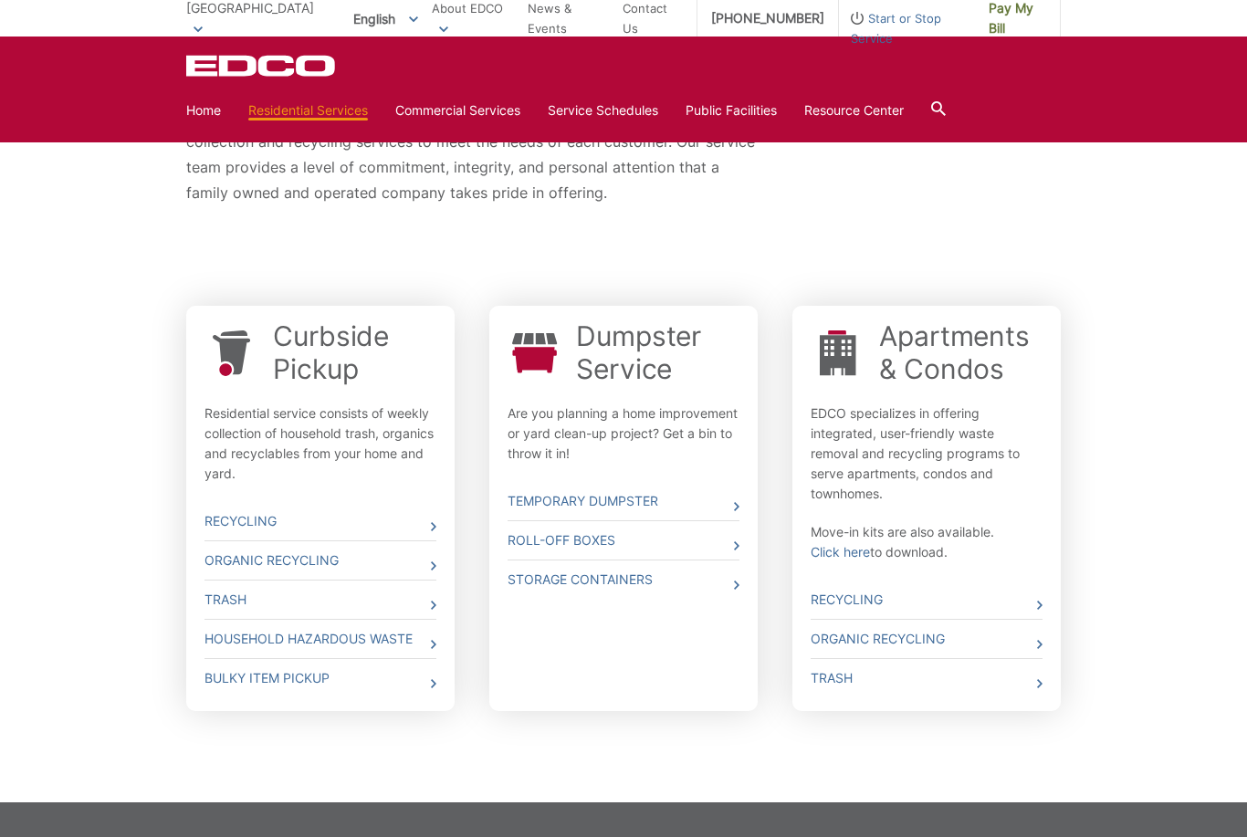
click at [234, 597] on link "Trash" at bounding box center [320, 599] width 232 height 38
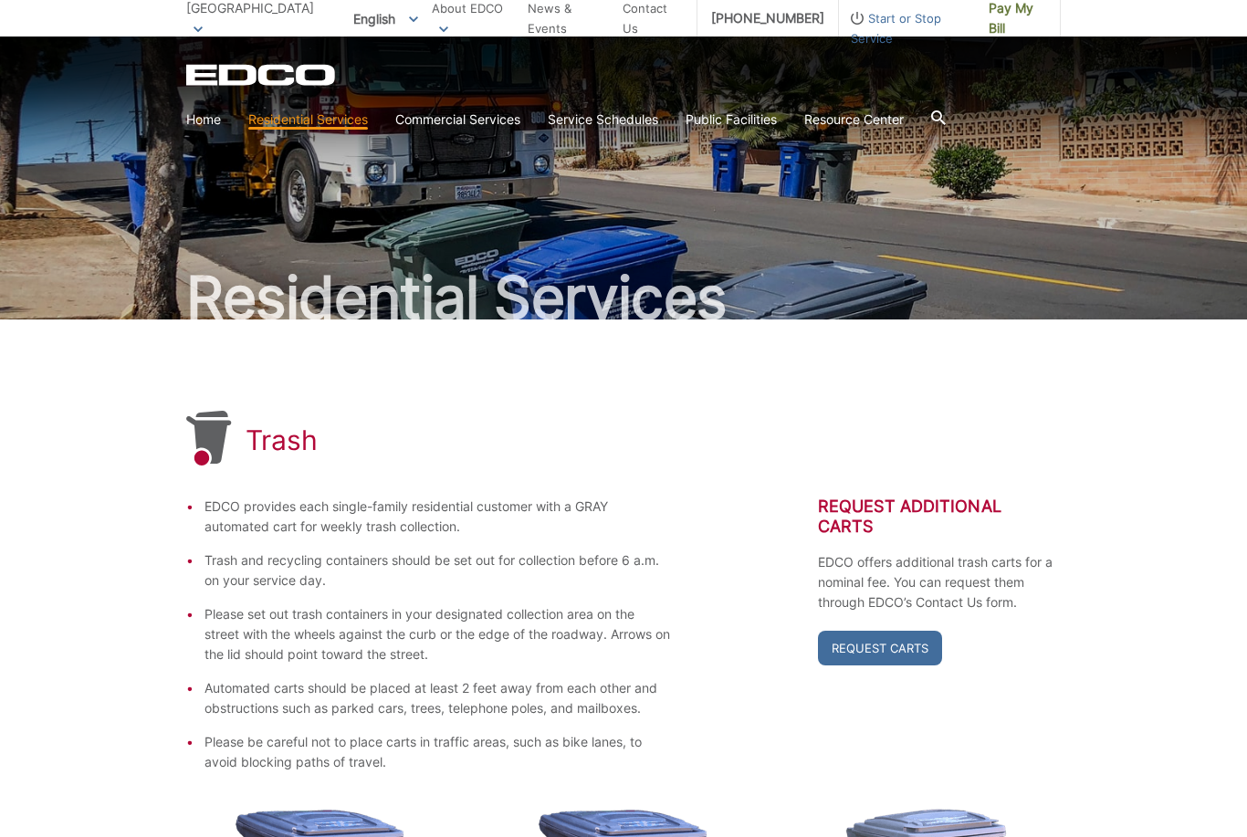
click at [201, 111] on link "Home" at bounding box center [203, 120] width 35 height 20
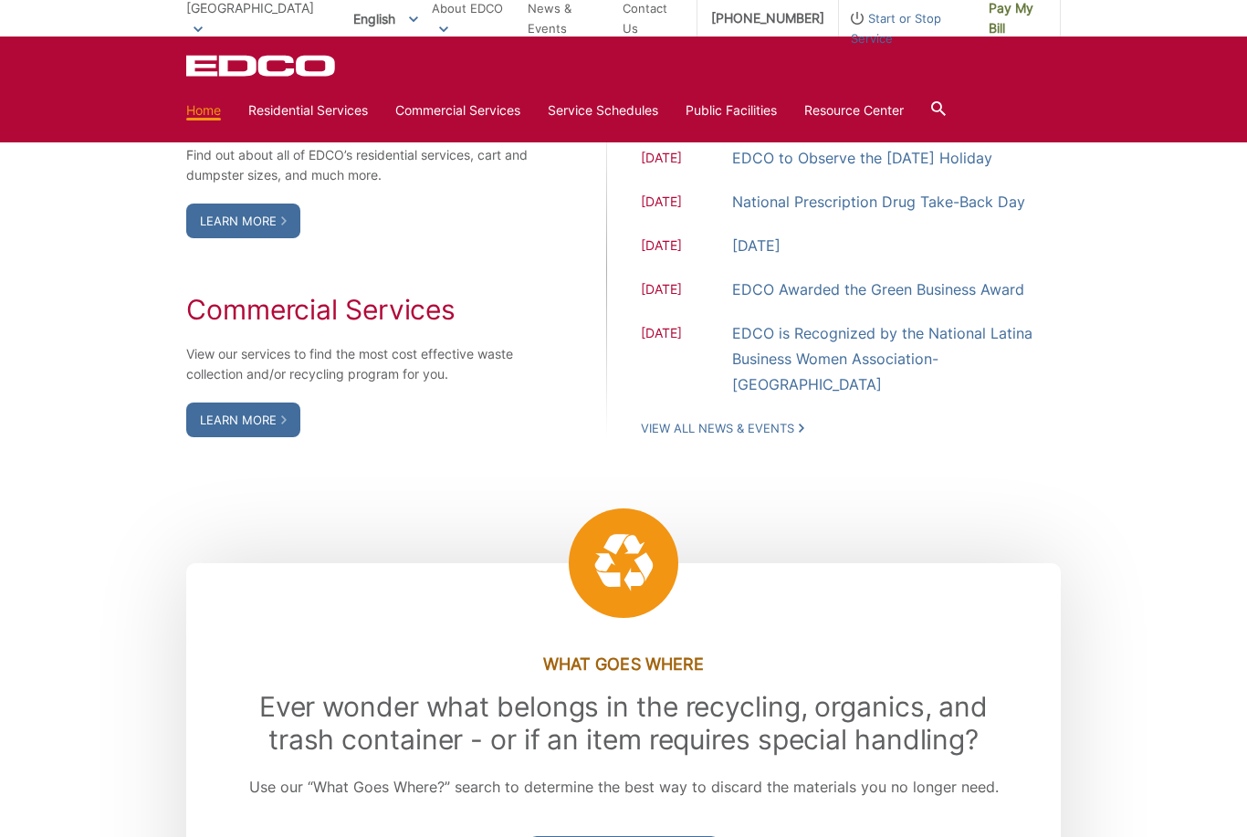
scroll to position [1562, 0]
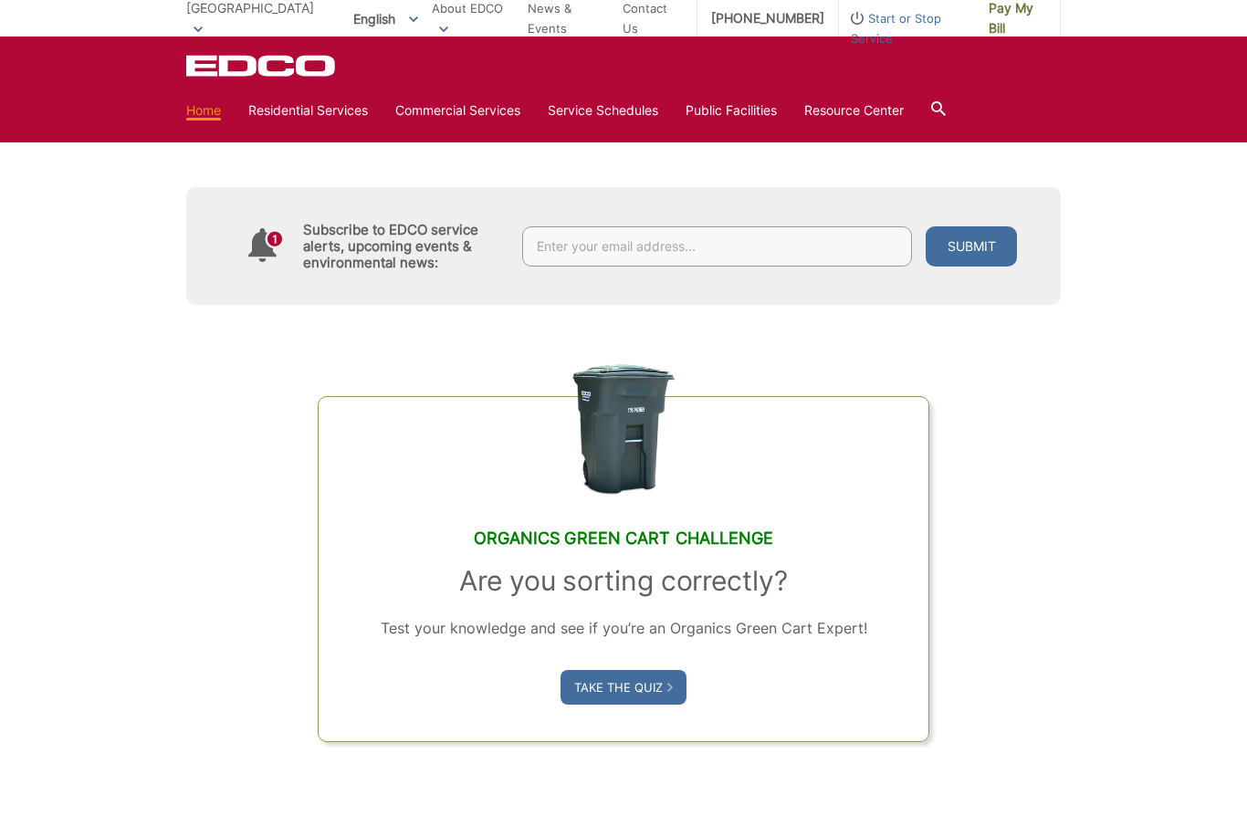
scroll to position [822, 0]
click at [633, 704] on link "Take the Quiz" at bounding box center [623, 686] width 126 height 35
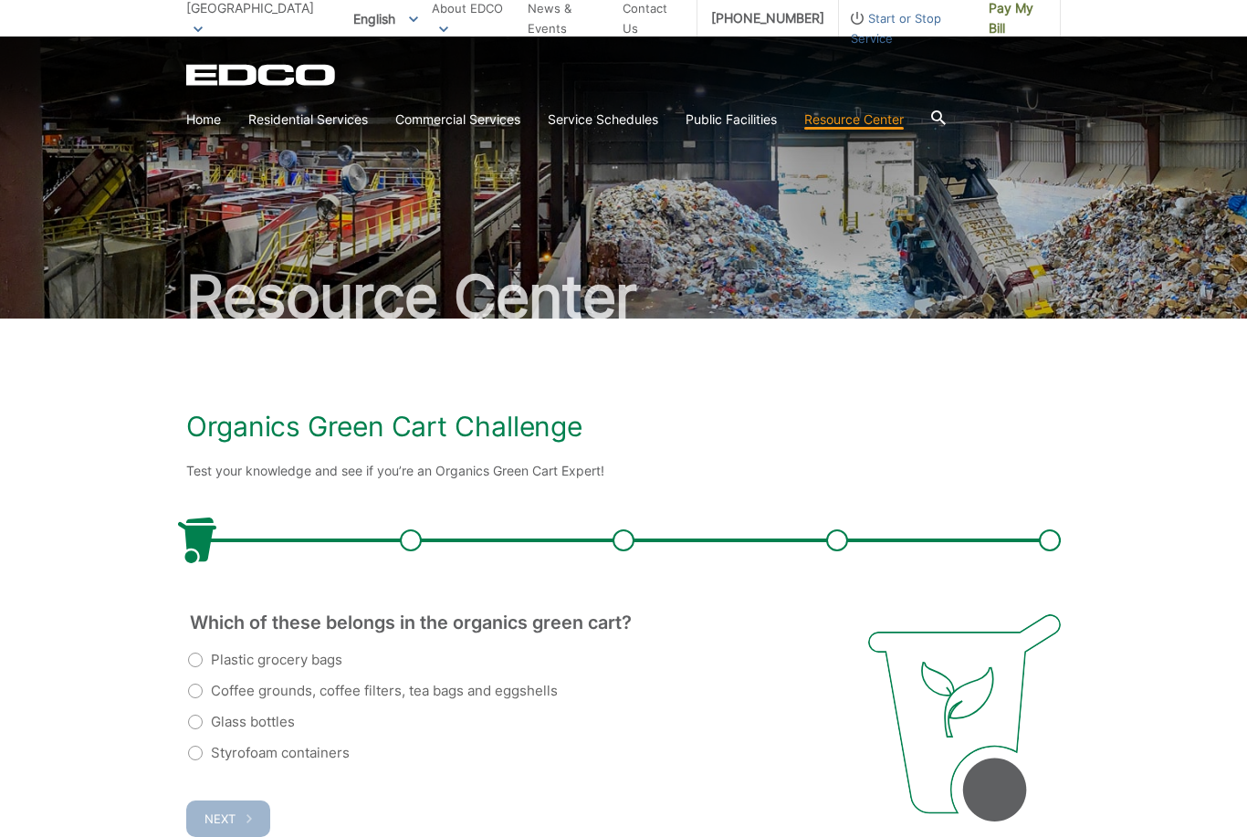
scroll to position [127, 0]
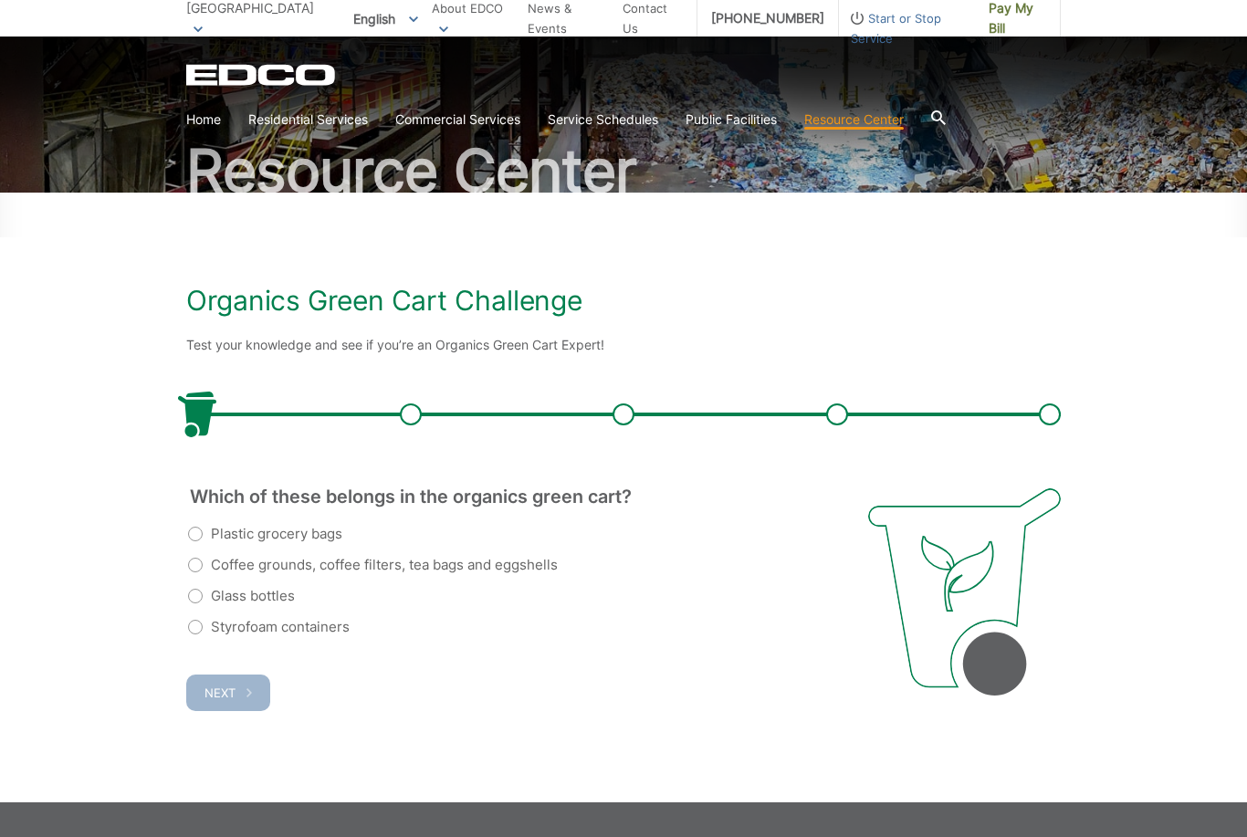
click at [190, 573] on label "Coffee grounds, coffee filters, tea bags and eggshells" at bounding box center [373, 565] width 370 height 22
radio input "true"
click at [227, 704] on button "Next" at bounding box center [228, 692] width 84 height 37
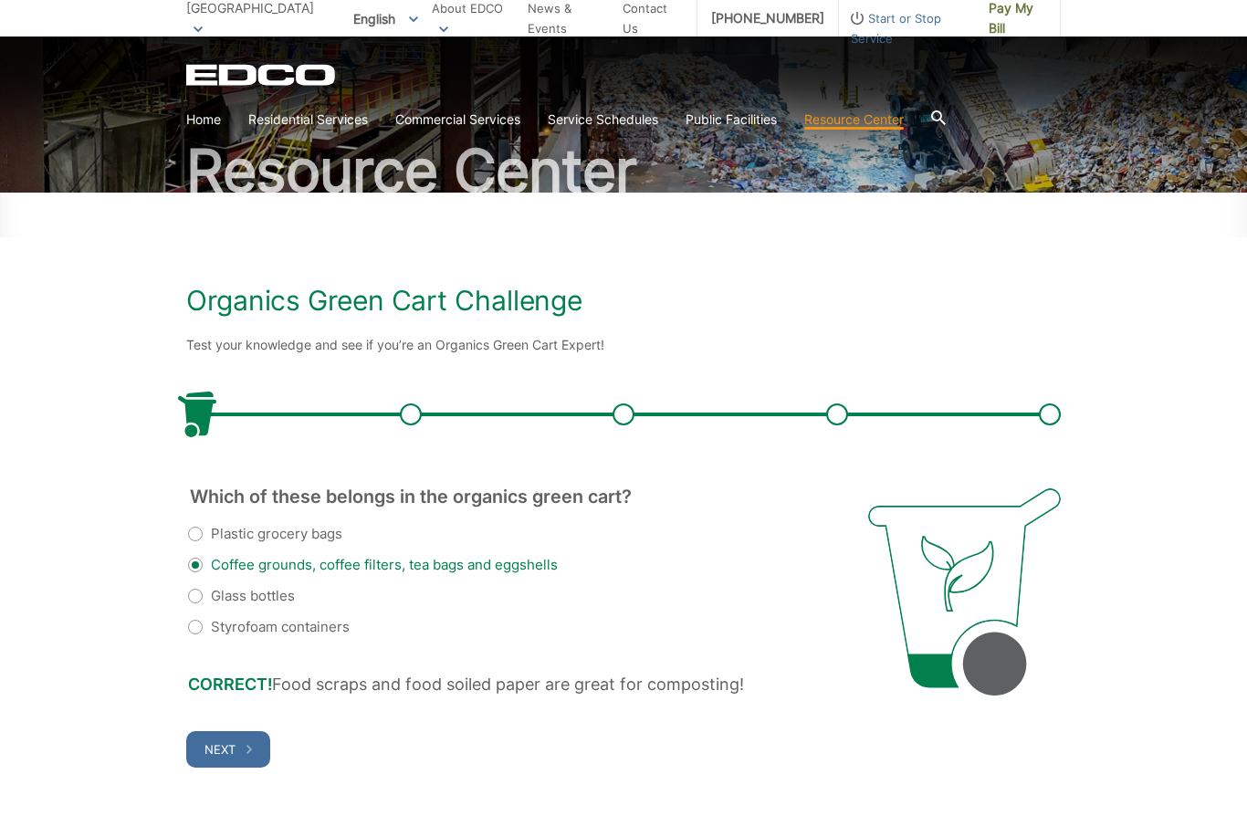
click at [234, 743] on span "Next" at bounding box center [219, 749] width 31 height 15
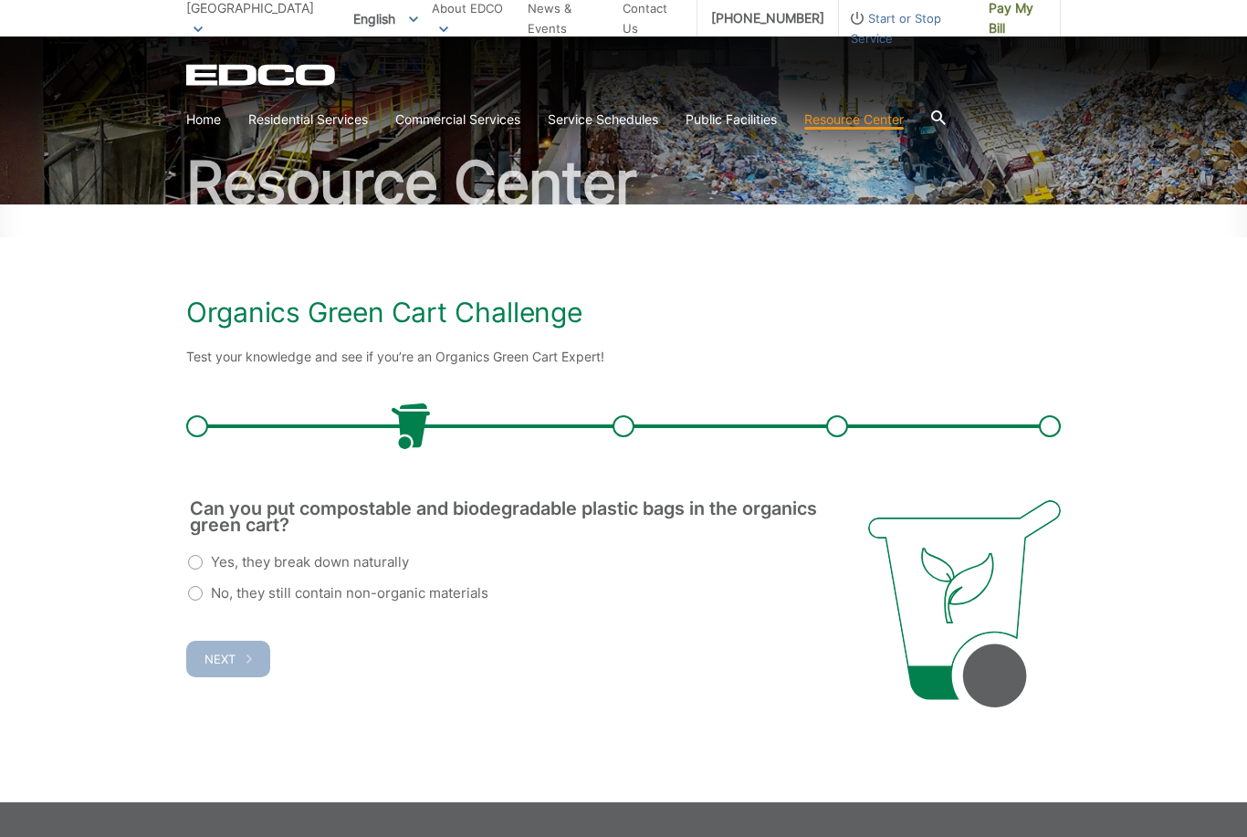
click at [192, 599] on label "No, they still contain non-organic materials" at bounding box center [338, 593] width 300 height 22
radio input "true"
click at [229, 667] on button "Next" at bounding box center [228, 659] width 84 height 37
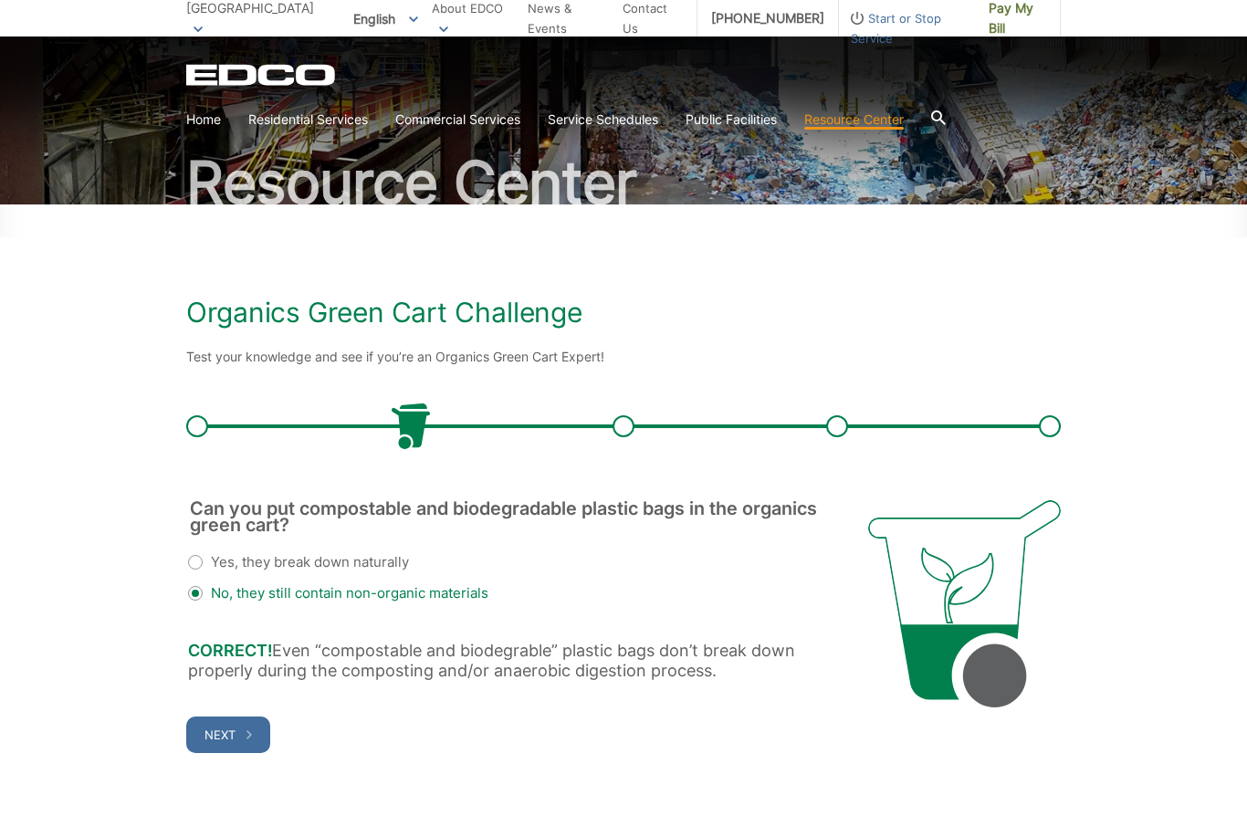
click at [220, 743] on button "Next" at bounding box center [228, 734] width 84 height 37
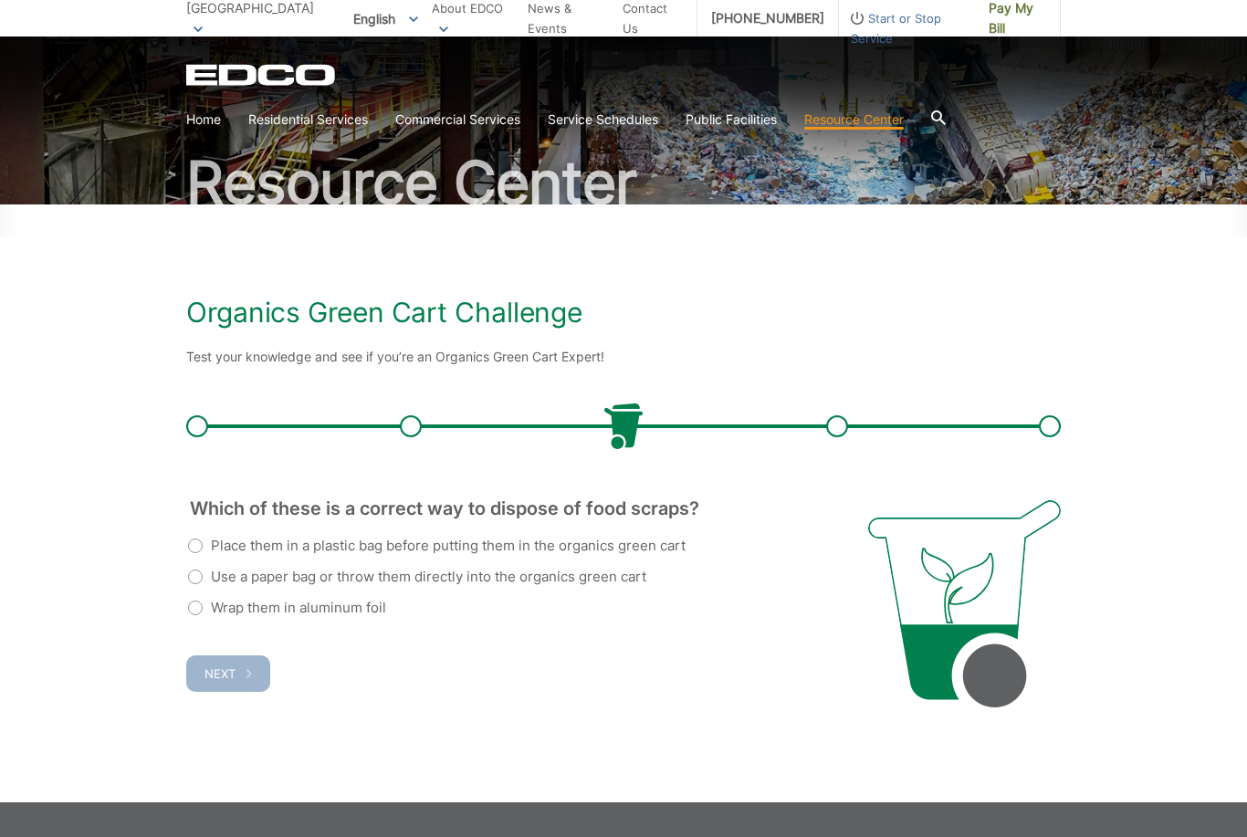
click at [196, 567] on label "Use a paper bag or throw them directly into the organics green cart" at bounding box center [417, 577] width 458 height 22
radio input "true"
click at [231, 685] on button "Next" at bounding box center [228, 673] width 84 height 37
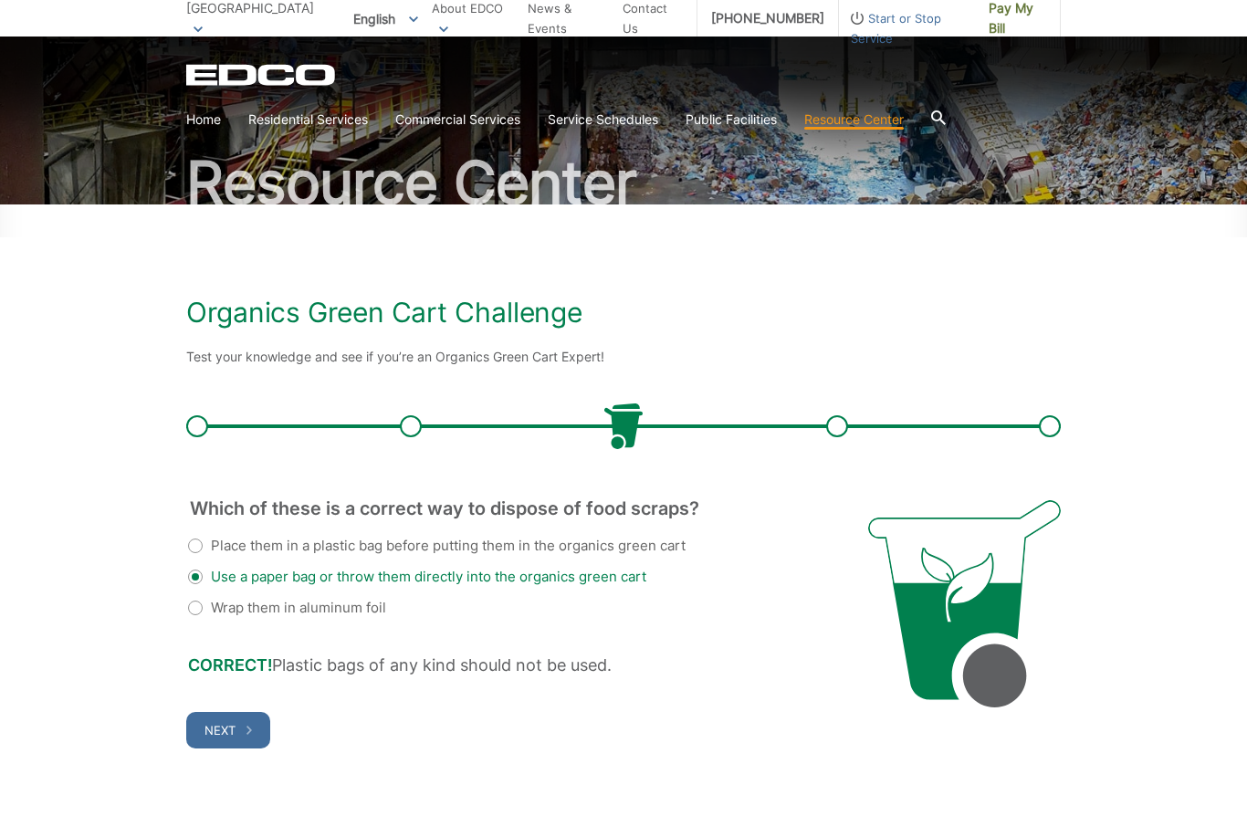
click at [225, 729] on span "Next" at bounding box center [219, 730] width 31 height 15
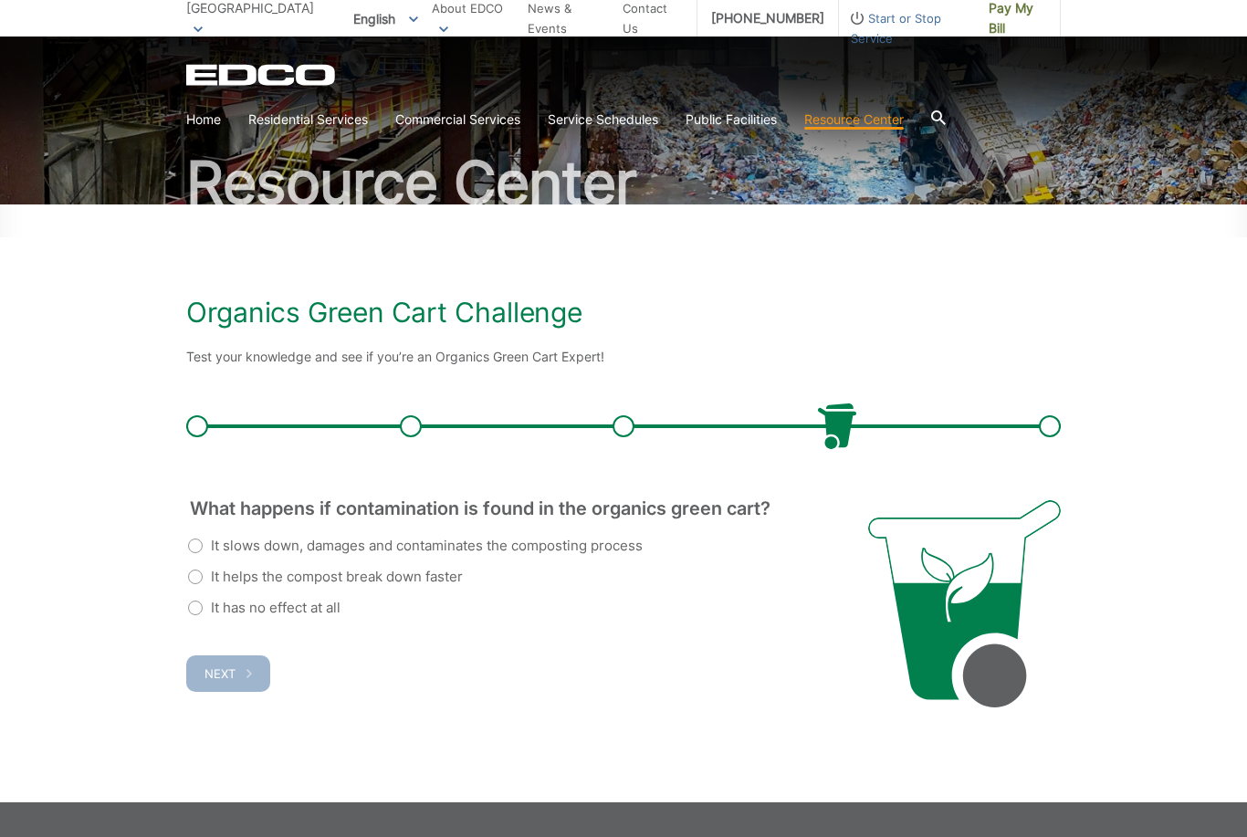
click at [191, 552] on label "It slows down, damages and contaminates the composting process" at bounding box center [415, 546] width 455 height 22
radio input "true"
click at [221, 678] on span "Next" at bounding box center [219, 673] width 31 height 15
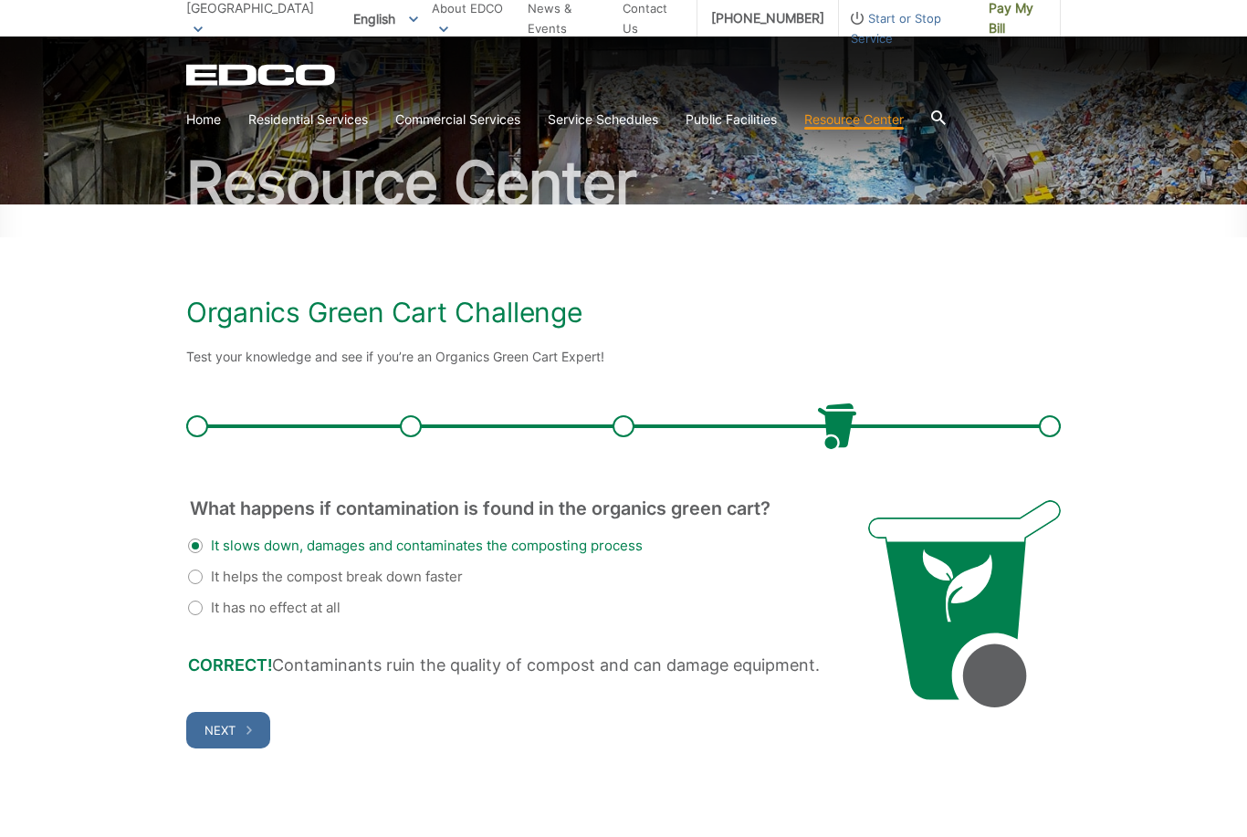
click at [227, 726] on span "Next" at bounding box center [219, 730] width 31 height 15
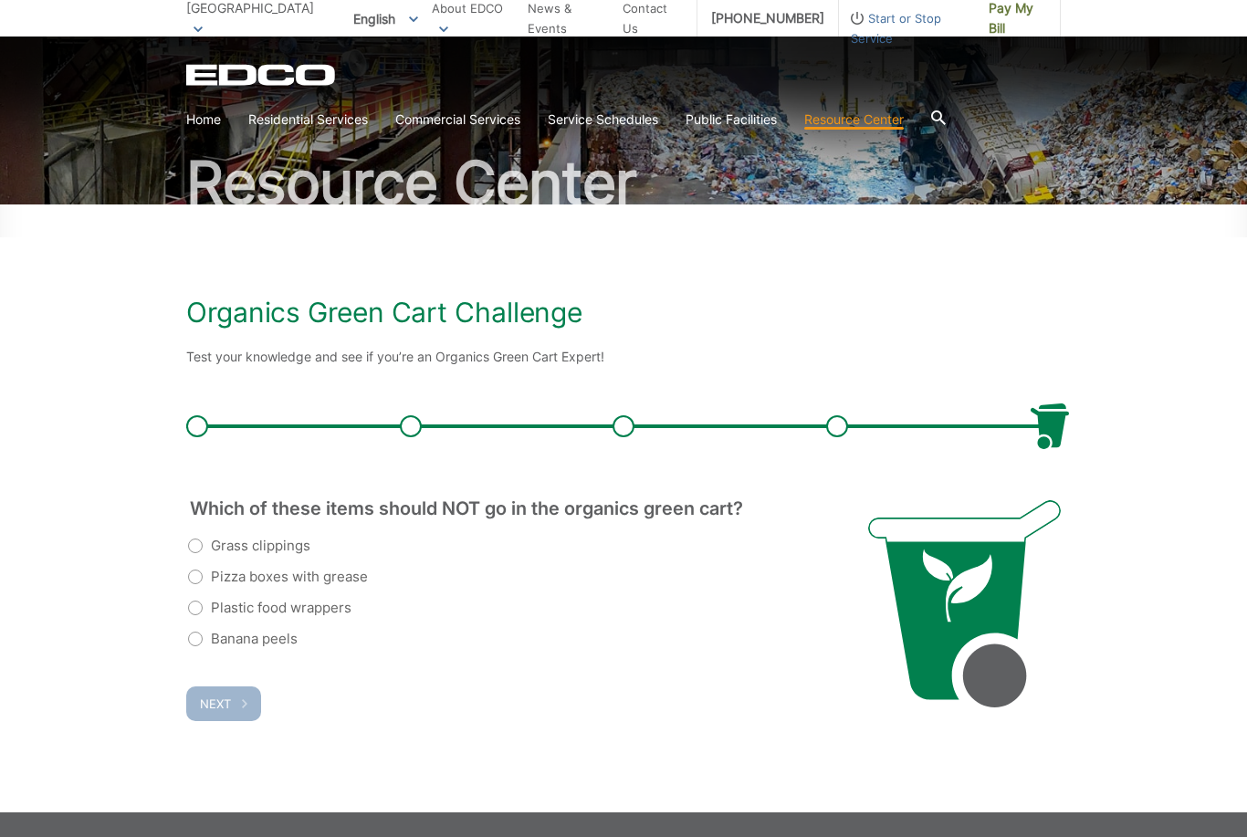
click at [193, 571] on label "Pizza boxes with grease" at bounding box center [278, 577] width 180 height 22
radio input "true"
click at [201, 604] on label "Plastic food wrappers" at bounding box center [269, 608] width 163 height 22
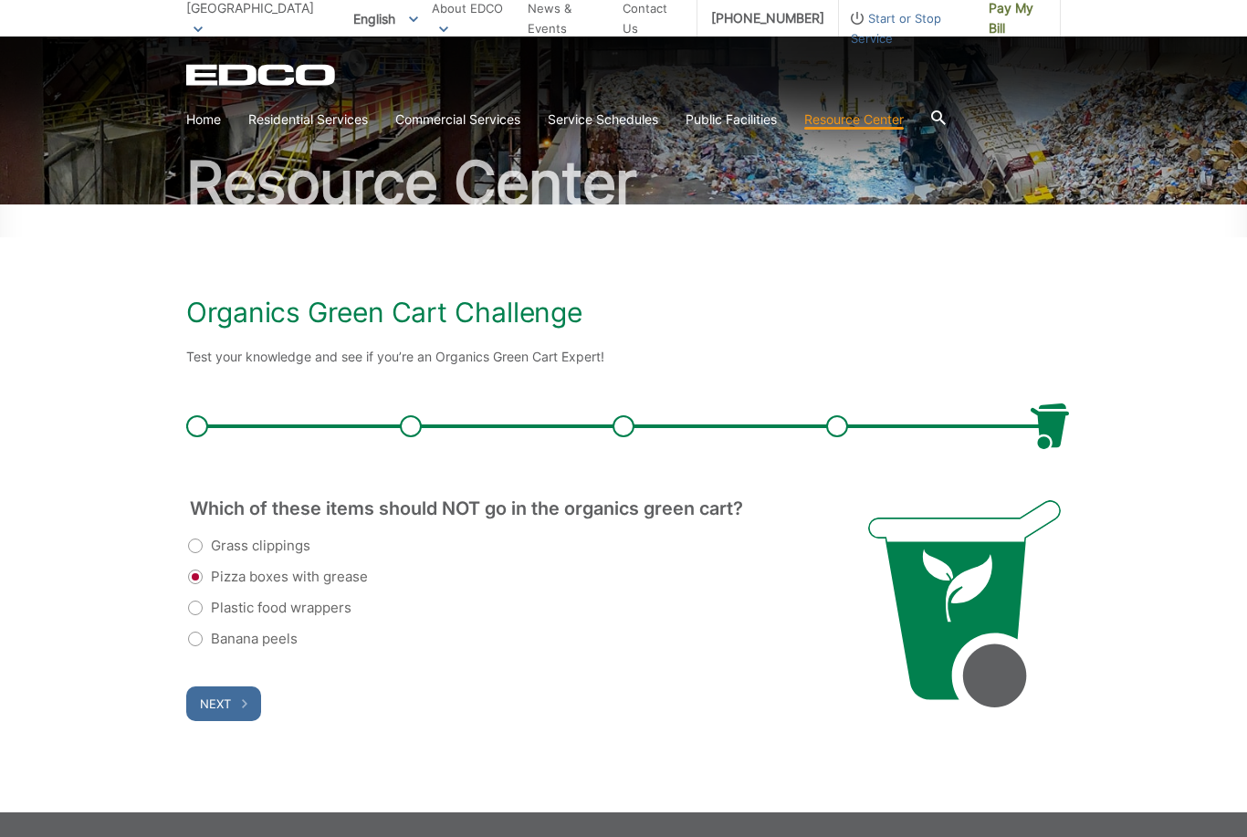
radio input "true"
click at [220, 707] on span "Next" at bounding box center [215, 703] width 31 height 15
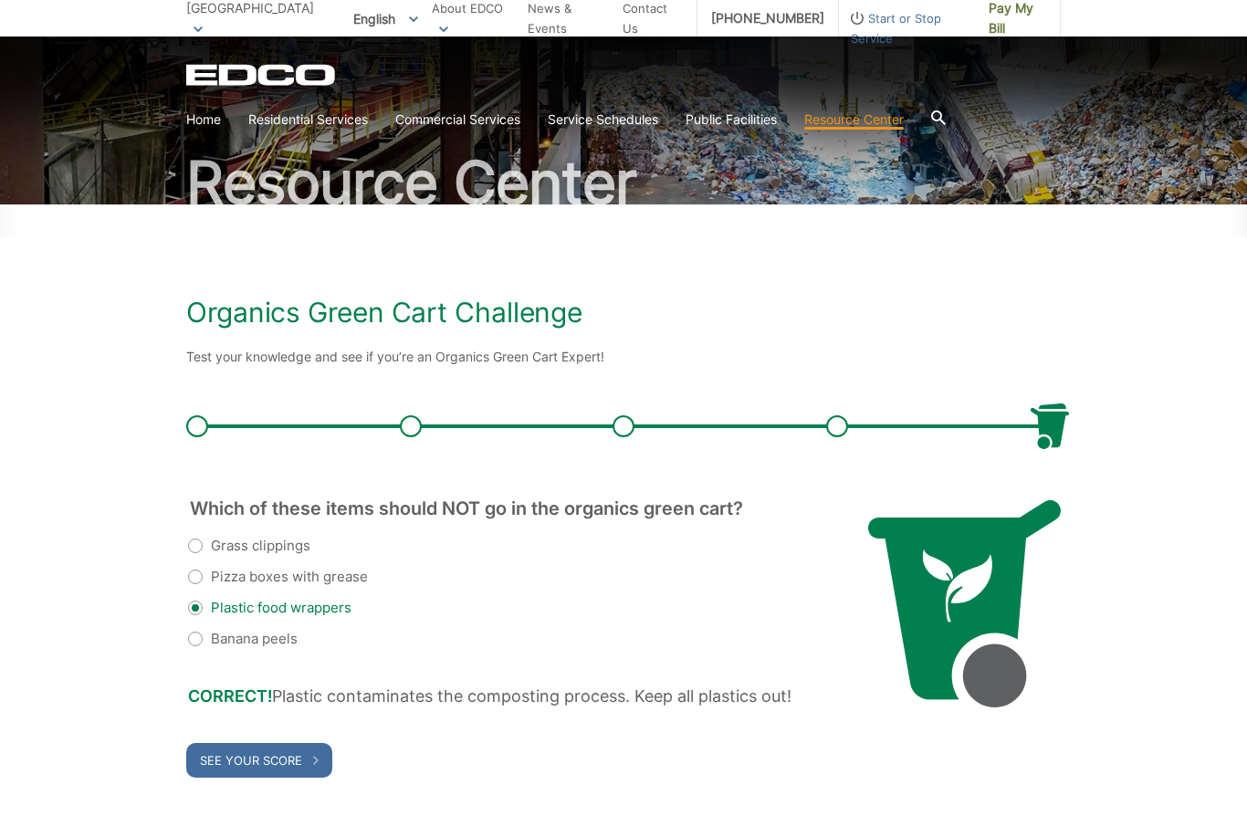
click at [265, 757] on span "See Your Score" at bounding box center [251, 760] width 102 height 15
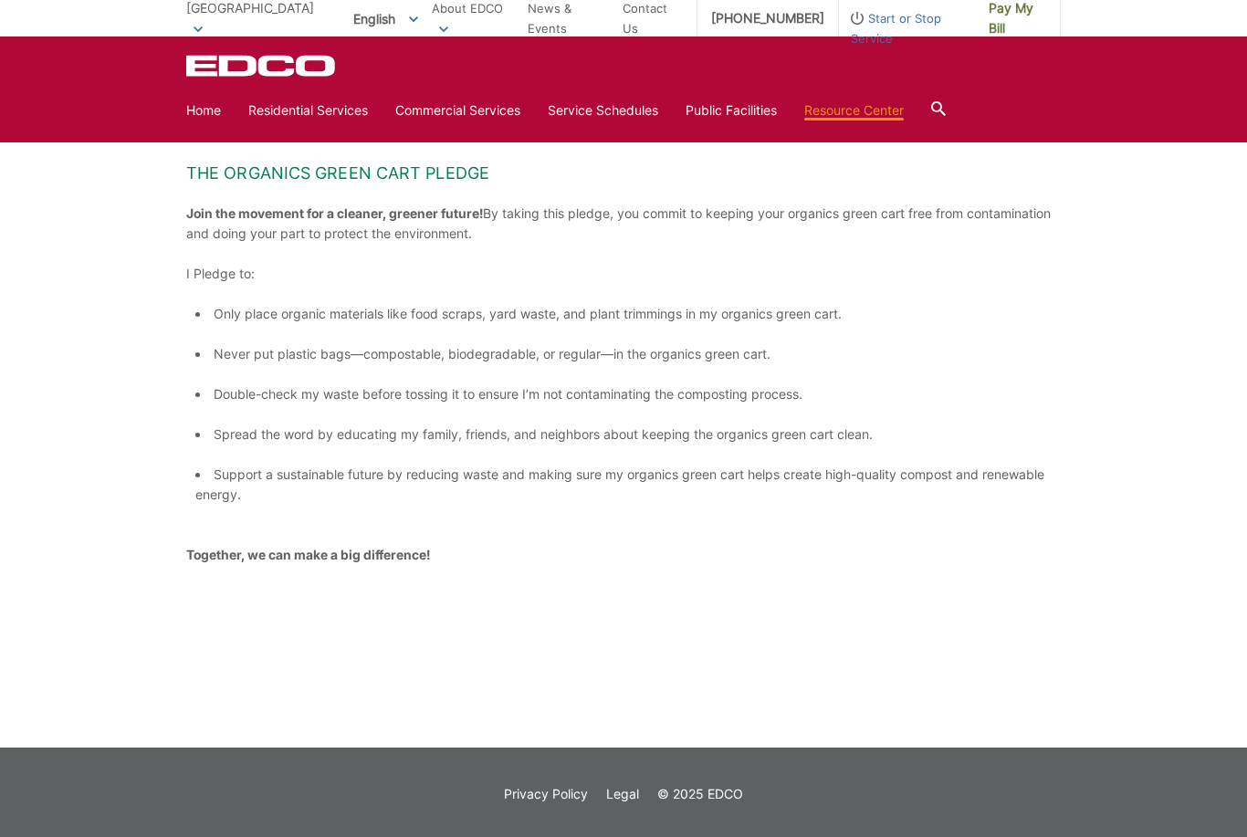
scroll to position [695, 0]
